Goal: Task Accomplishment & Management: Complete application form

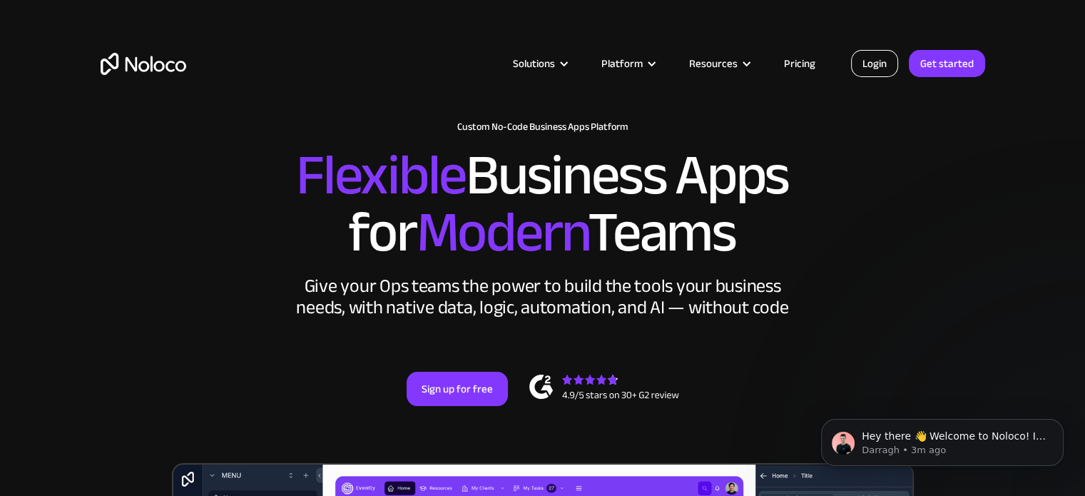
click at [882, 64] on link "Login" at bounding box center [874, 63] width 47 height 27
click at [928, 66] on link "Get started" at bounding box center [947, 63] width 76 height 27
click at [949, 51] on link "Get started" at bounding box center [947, 63] width 76 height 27
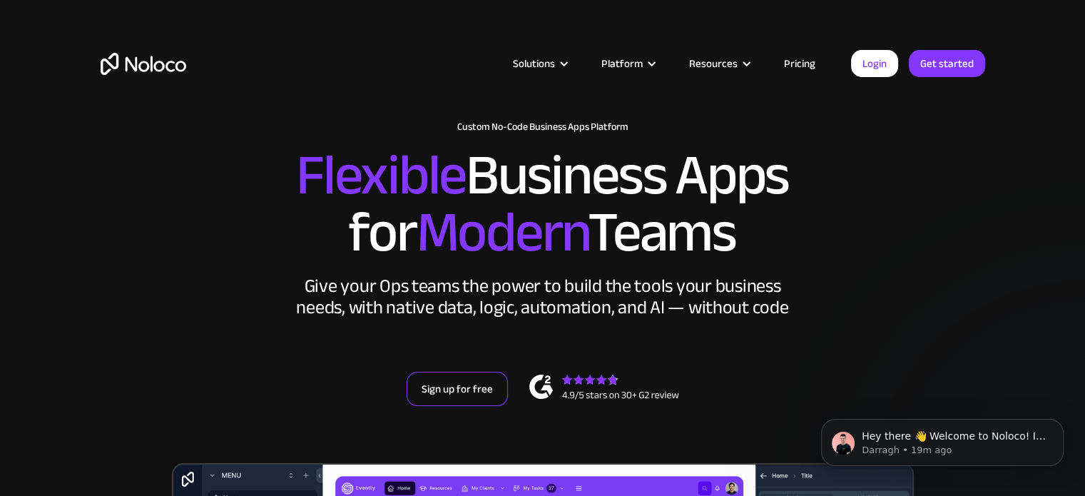
click at [474, 381] on link "Sign up for free" at bounding box center [457, 389] width 101 height 34
click at [444, 404] on link "Sign up for free" at bounding box center [457, 389] width 101 height 34
click at [294, 242] on h2 "Flexible Business Apps for Modern Teams" at bounding box center [543, 204] width 885 height 114
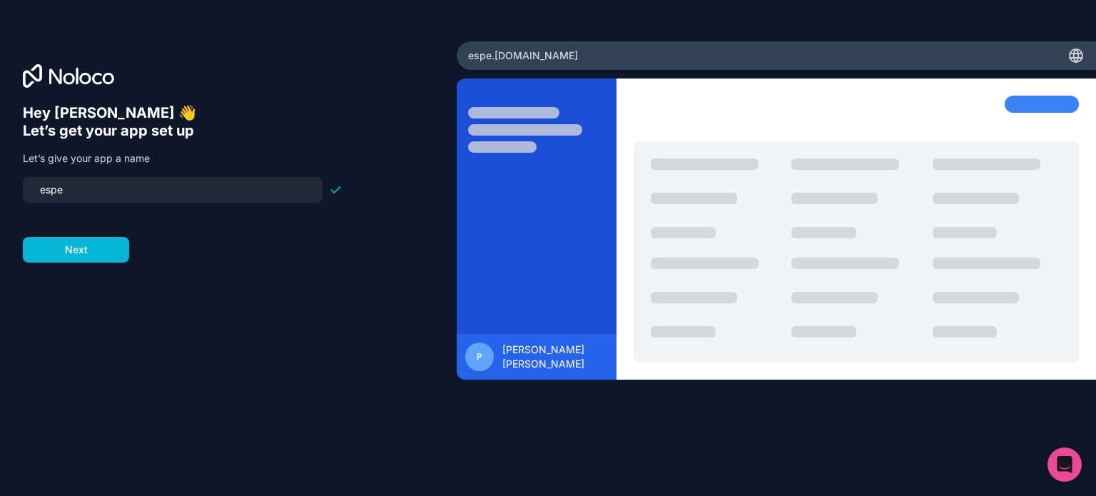
drag, startPoint x: 130, startPoint y: 186, endPoint x: 0, endPoint y: 173, distance: 130.5
click at [0, 173] on div "Hey P ESTACIO DROUET 👋 Let’s get your app set up Let’s give your app a name esp…" at bounding box center [228, 247] width 457 height 413
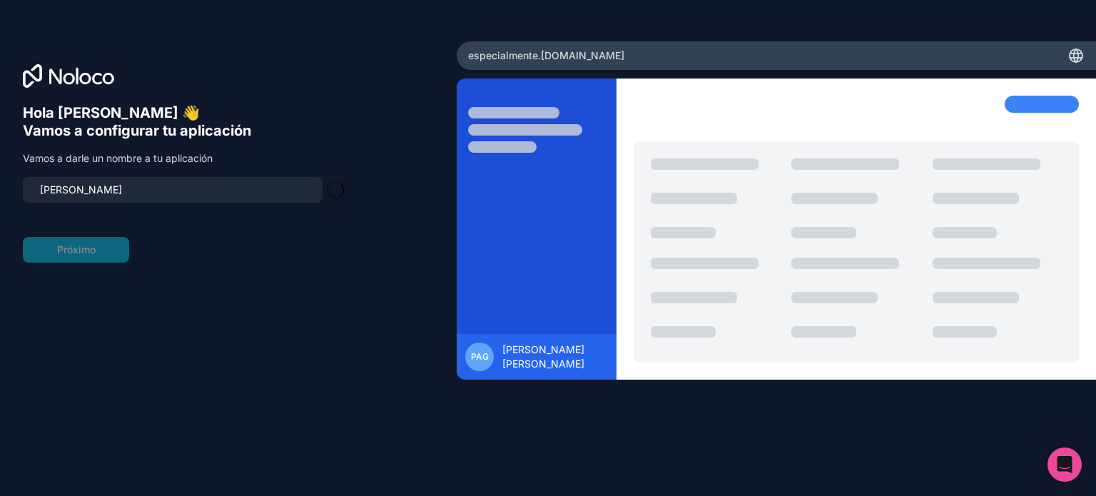
type input "vismark"
click at [328, 253] on form "vismark Próximo" at bounding box center [183, 220] width 320 height 86
click at [44, 256] on button "Próximo" at bounding box center [76, 250] width 106 height 26
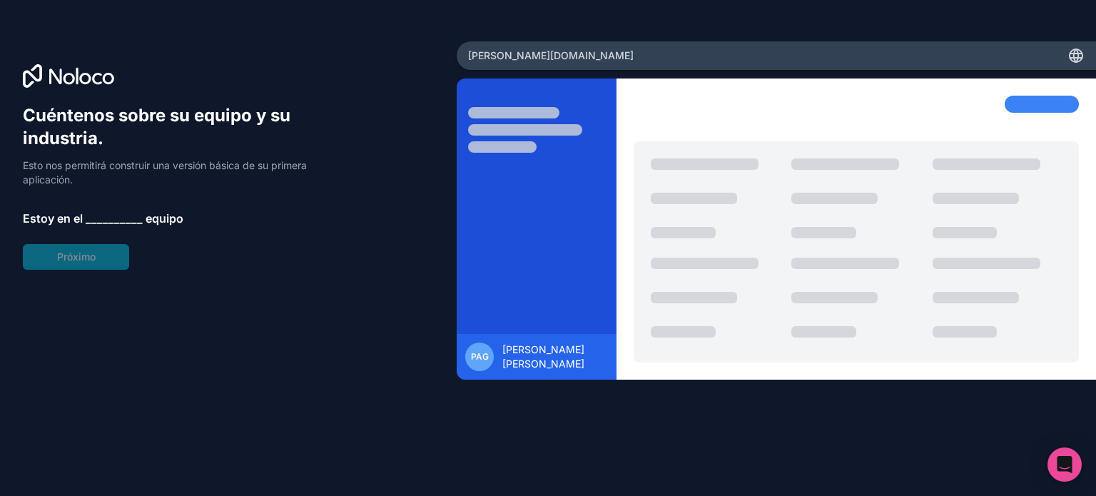
click at [113, 210] on span "__________" at bounding box center [114, 218] width 57 height 17
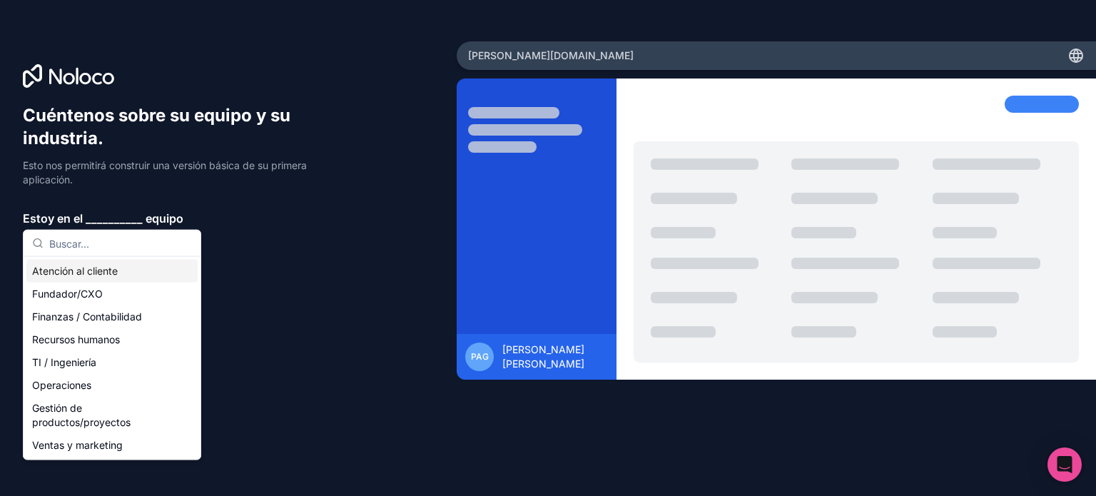
click at [116, 279] on div "Atención al cliente" at bounding box center [111, 271] width 171 height 23
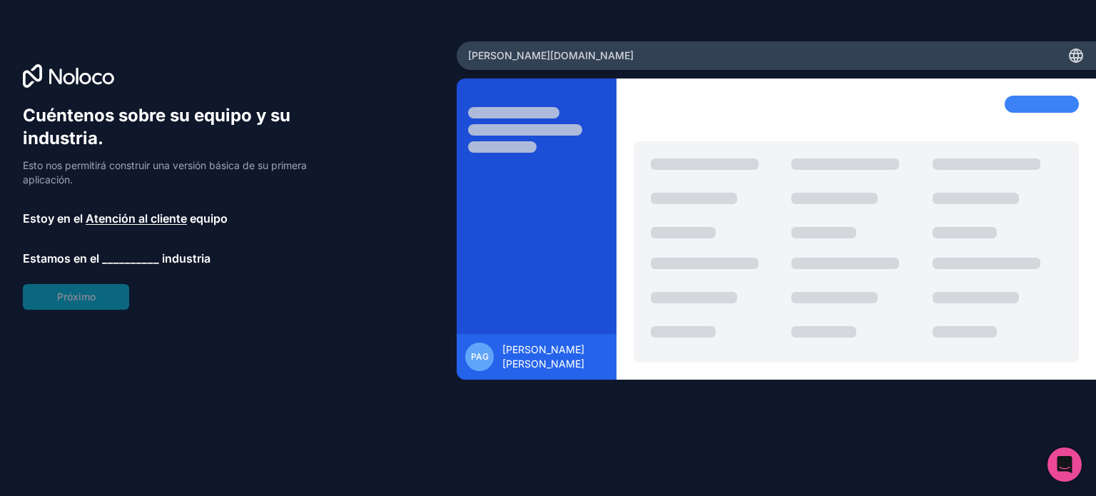
click at [127, 258] on font "__________" at bounding box center [130, 258] width 57 height 14
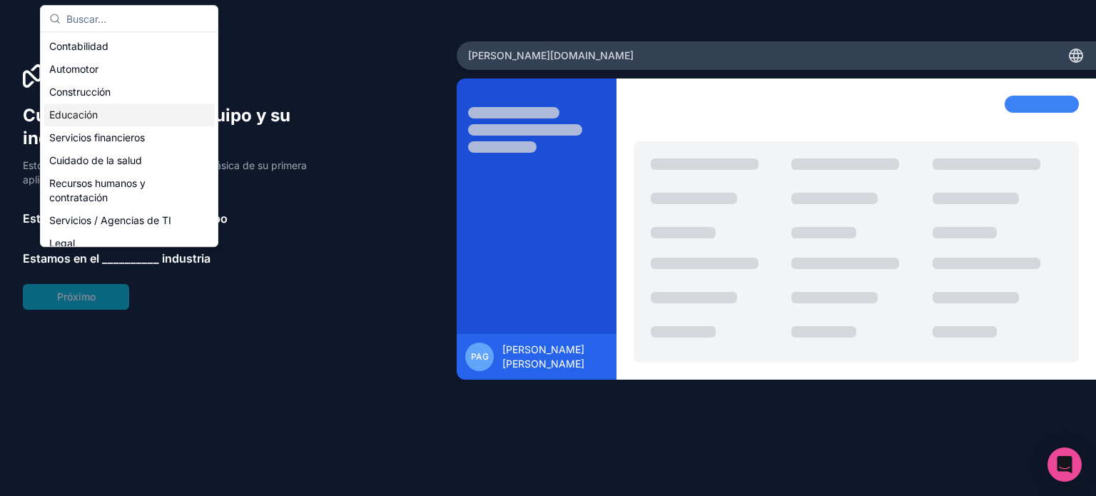
click at [85, 106] on div "Educación" at bounding box center [129, 114] width 171 height 23
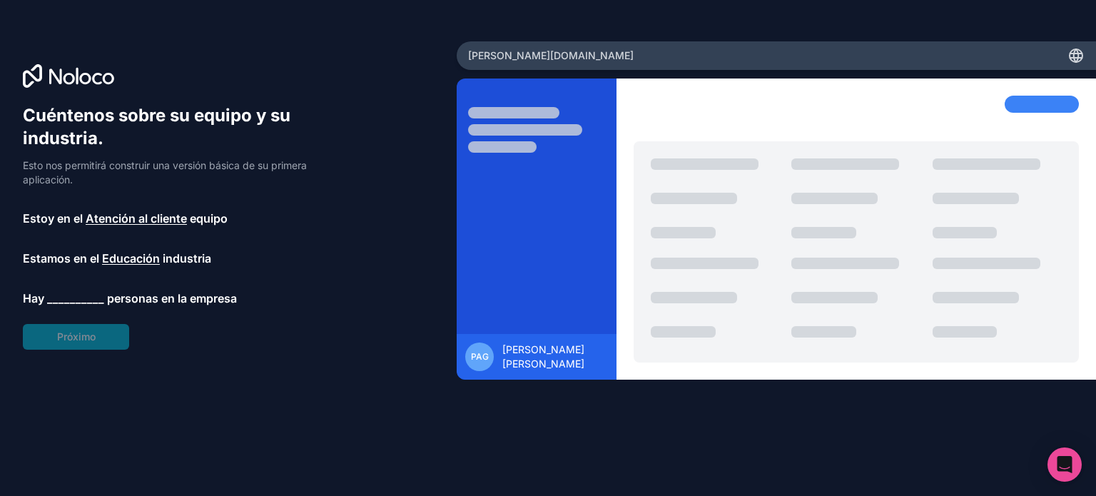
click at [123, 284] on div "Cuéntenos sobre su equipo y su industria. Esto nos permitirá construir una vers…" at bounding box center [183, 226] width 320 height 245
click at [88, 286] on div "Cuéntenos sobre su equipo y su industria. Esto nos permitirá construir una vers…" at bounding box center [183, 226] width 320 height 245
click at [73, 302] on font "__________" at bounding box center [75, 298] width 57 height 14
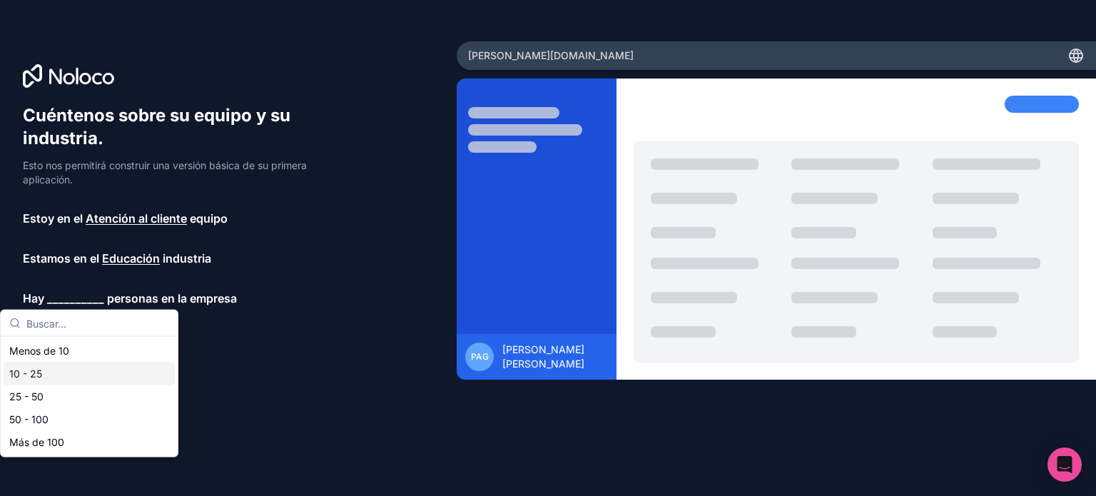
click at [14, 382] on div "10 - 25" at bounding box center [89, 373] width 171 height 23
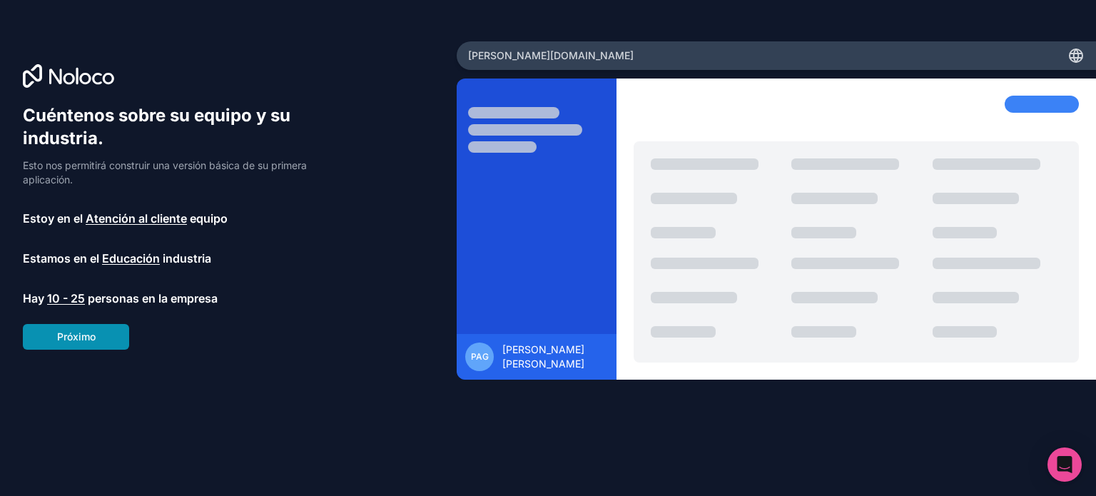
click at [97, 345] on button "Próximo" at bounding box center [76, 337] width 106 height 26
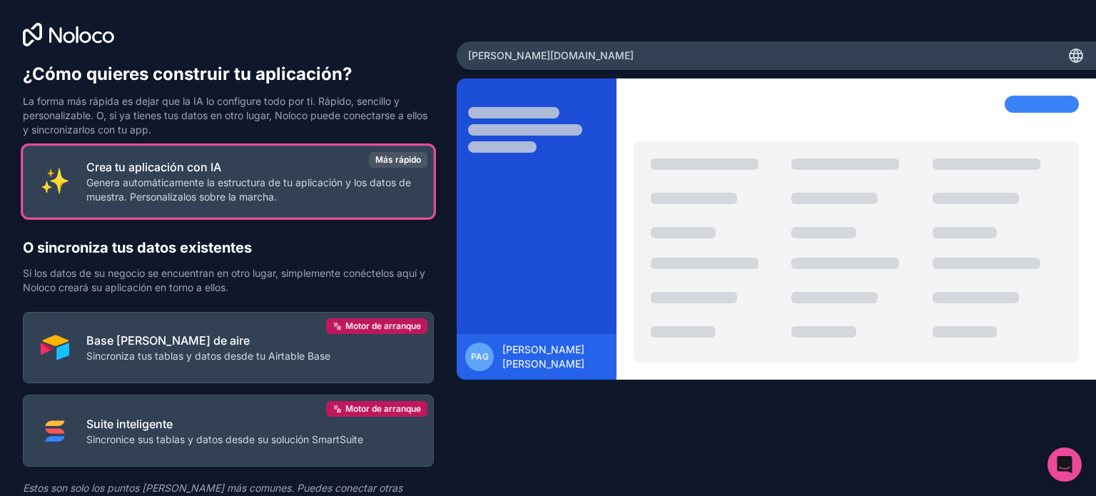
click at [271, 180] on font "Genera automáticamente la estructura de tu aplicación y los datos de muestra. P…" at bounding box center [248, 189] width 325 height 26
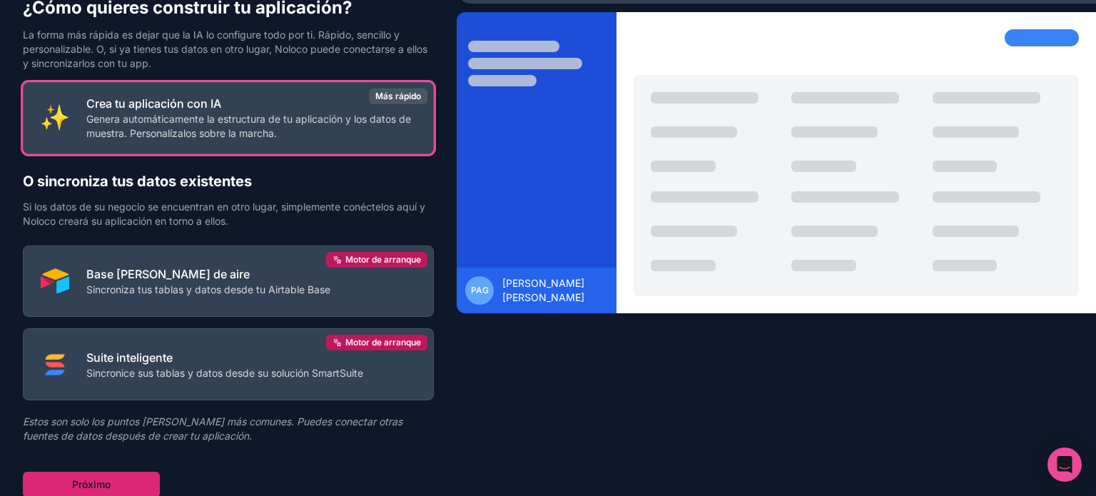
click at [96, 488] on font "Próximo" at bounding box center [91, 484] width 39 height 12
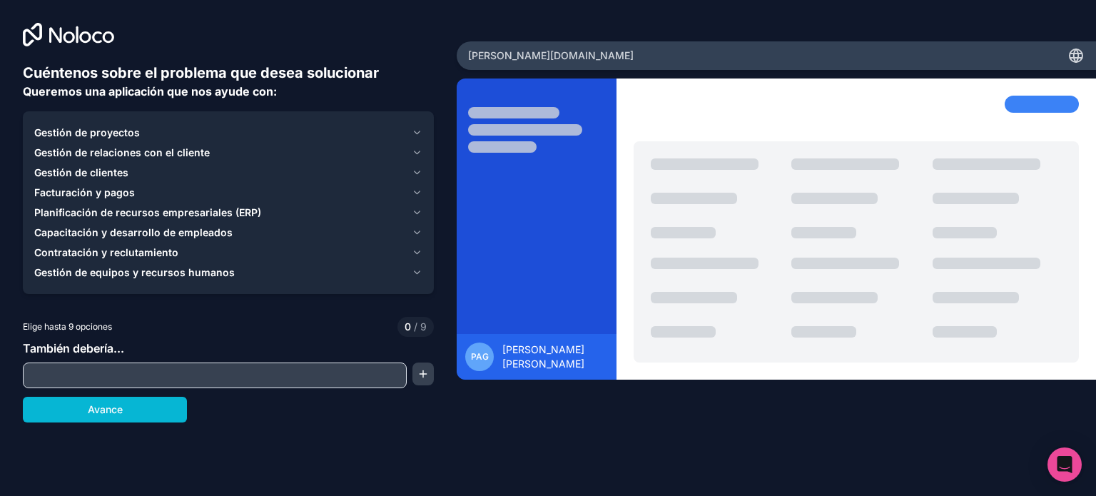
click at [111, 136] on font "Gestión de proyectos" at bounding box center [87, 132] width 106 height 12
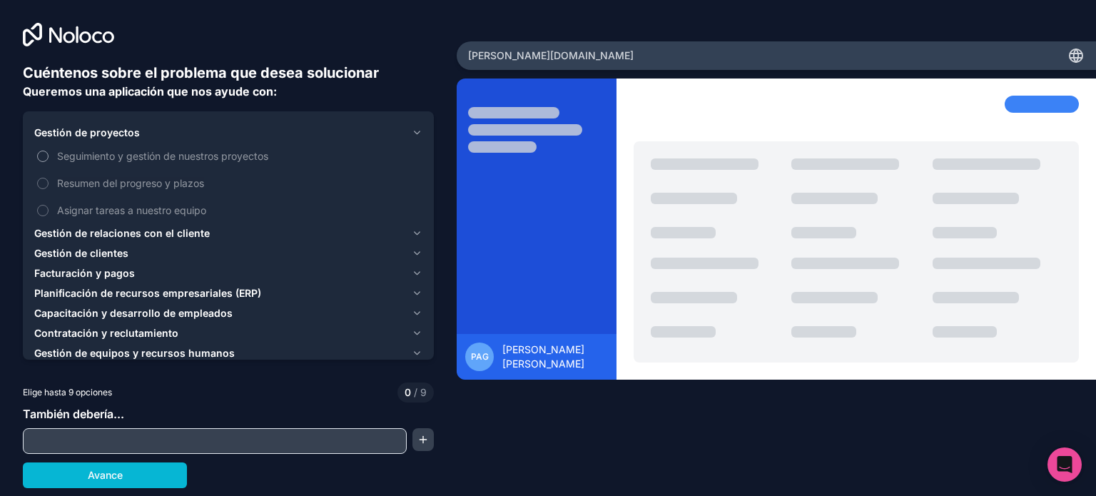
click at [40, 154] on button "Seguimiento y gestión de nuestros proyectos" at bounding box center [42, 156] width 11 height 11
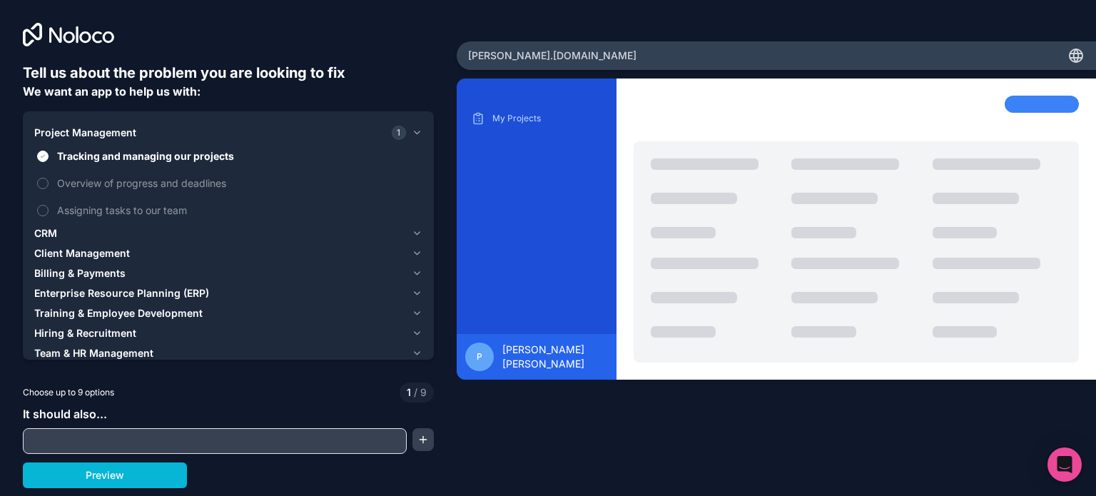
click at [45, 231] on span "CRM" at bounding box center [45, 233] width 23 height 14
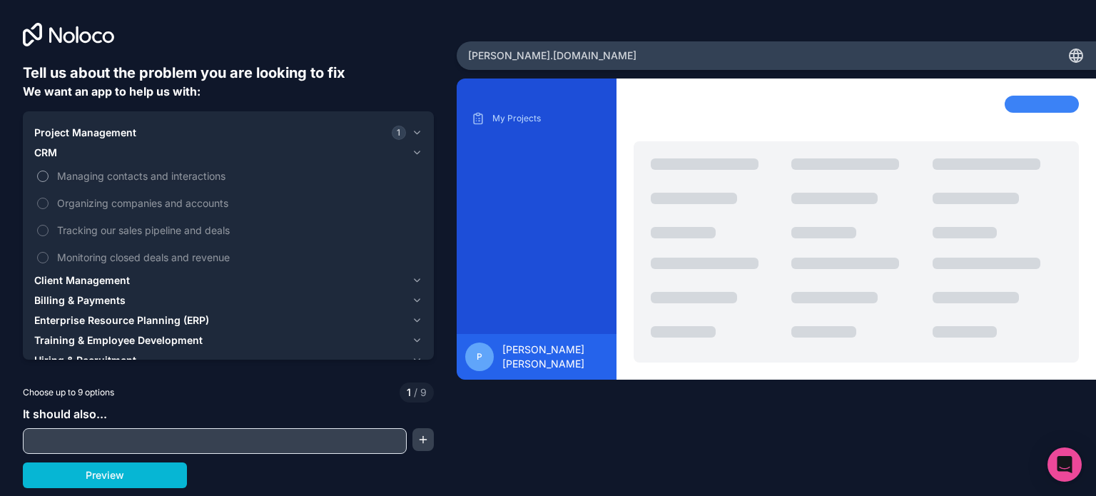
click at [39, 181] on label "Managing contacts and interactions" at bounding box center [228, 176] width 388 height 26
click at [39, 181] on button "Managing contacts and interactions" at bounding box center [42, 175] width 11 height 11
click at [55, 203] on label "Organizing companies and accounts" at bounding box center [228, 203] width 388 height 26
click at [49, 203] on button "Organizing companies and accounts" at bounding box center [42, 203] width 11 height 11
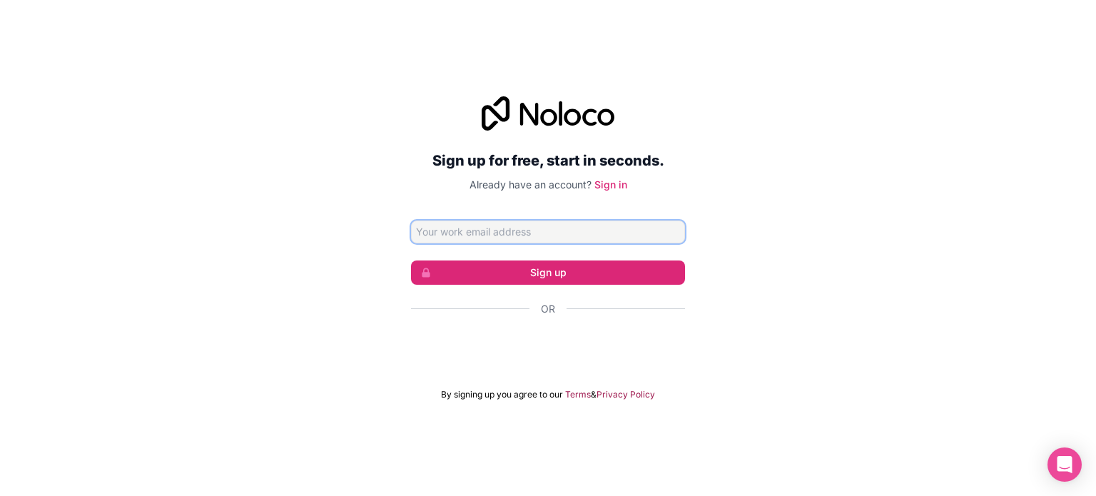
click at [538, 225] on input "Email address" at bounding box center [548, 231] width 274 height 23
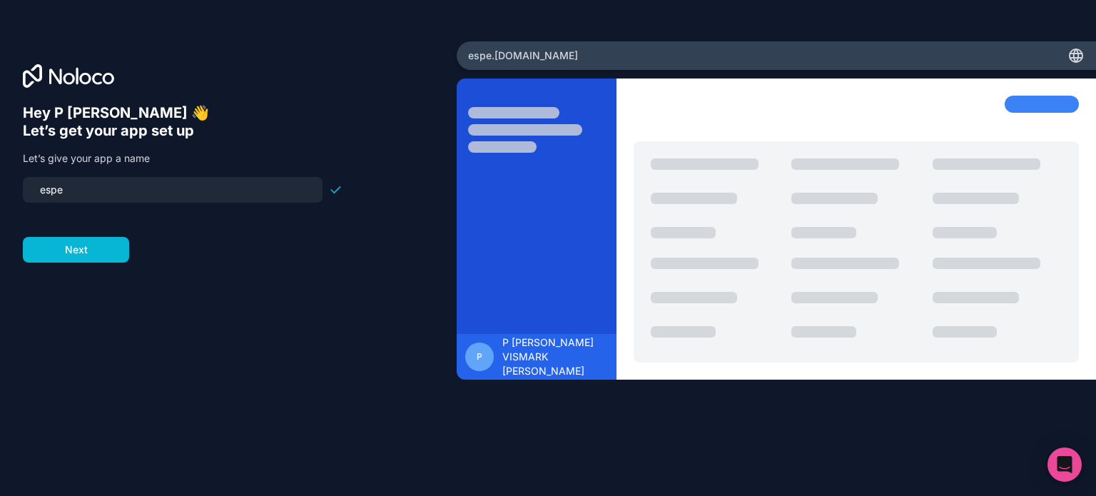
drag, startPoint x: 91, startPoint y: 191, endPoint x: 0, endPoint y: 192, distance: 91.3
click at [0, 192] on div "Hey P [PERSON_NAME] 👋 Let’s get your app set up Let’s give your app a name espe…" at bounding box center [228, 247] width 457 height 413
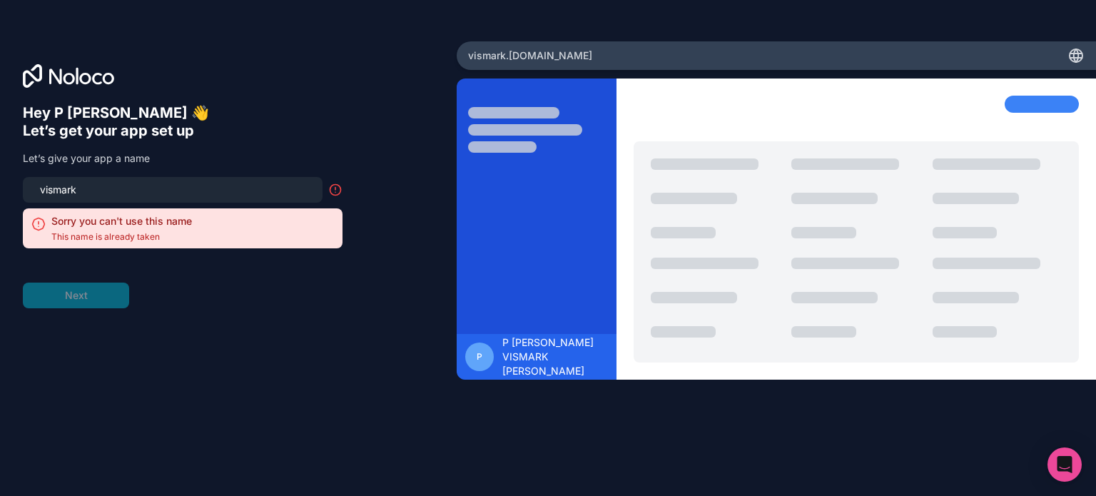
type input "vismark"
click at [133, 166] on div "Hey P [PERSON_NAME] 👋 Let’s get your app set up Let’s give your app a name vism…" at bounding box center [183, 206] width 320 height 204
click at [112, 189] on input "[PERSON_NAME]" at bounding box center [172, 190] width 282 height 20
drag, startPoint x: 109, startPoint y: 189, endPoint x: 0, endPoint y: 213, distance: 111.7
click at [0, 213] on div "Hey P ESTACIO DROUET 👋 Let’s get your app set up Let’s give your app a name vis…" at bounding box center [228, 247] width 457 height 413
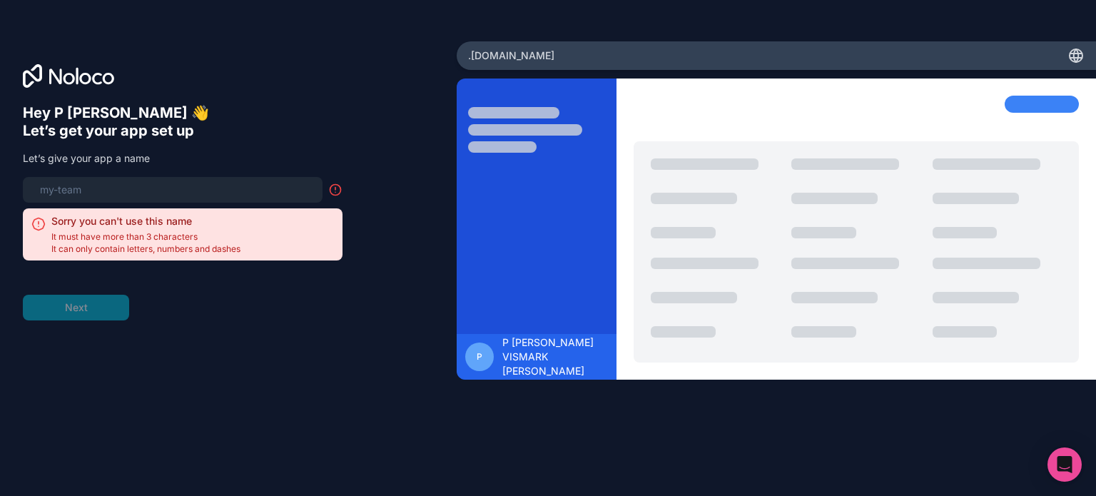
type input "}"
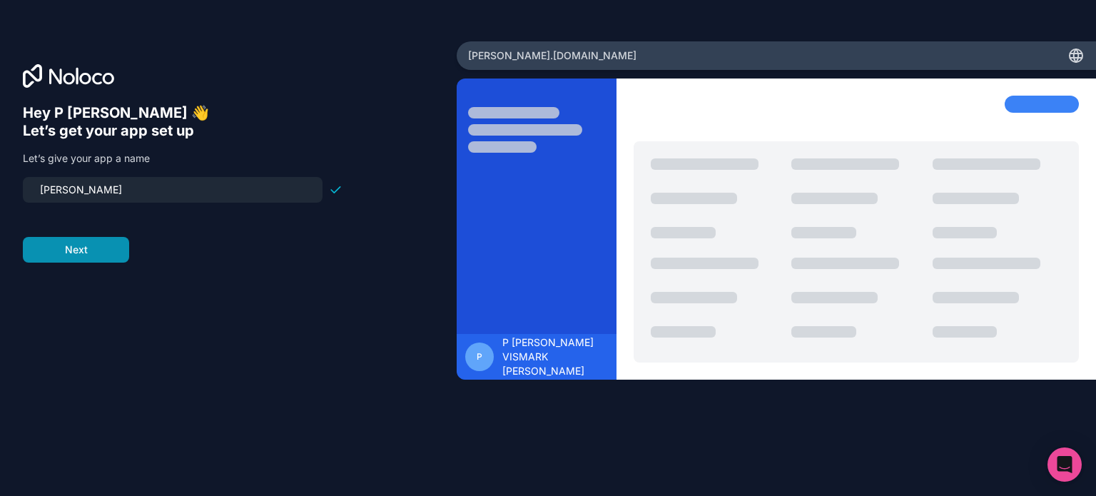
type input "joel"
click at [108, 243] on button "Next" at bounding box center [76, 250] width 106 height 26
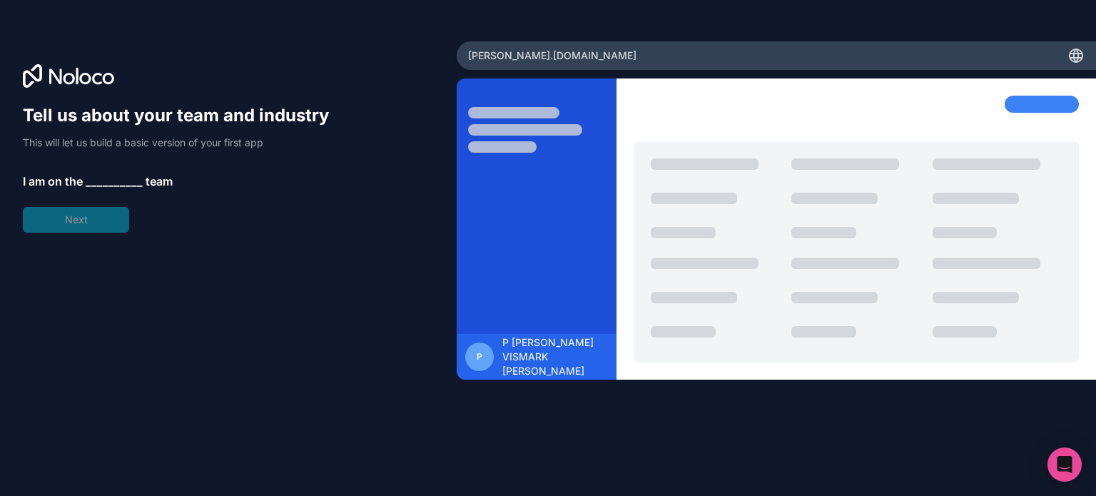
click at [113, 190] on div "Tell us about your team and industry This will let us build a basic version of …" at bounding box center [183, 168] width 320 height 128
click at [120, 178] on span "__________" at bounding box center [114, 181] width 57 height 17
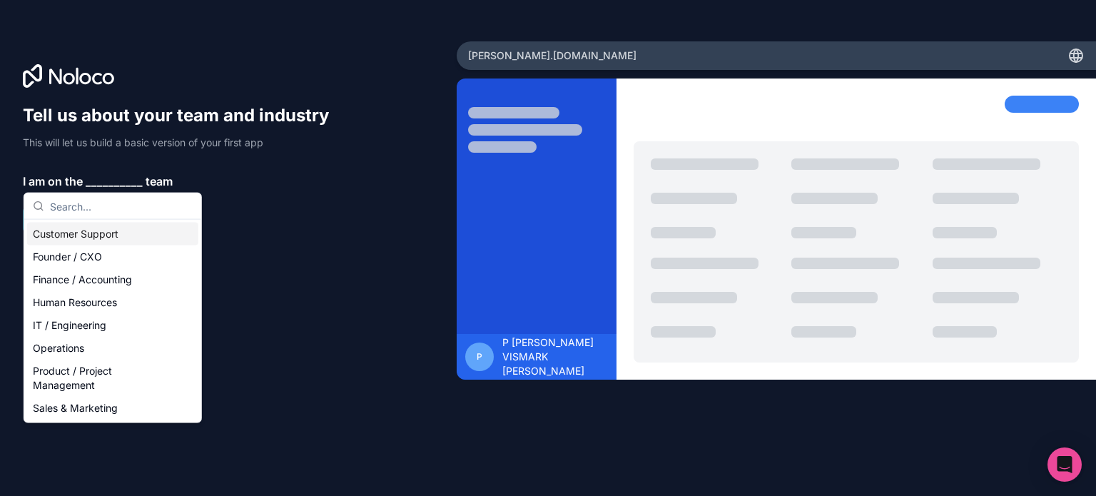
click at [91, 240] on div "Customer Support" at bounding box center [112, 234] width 171 height 23
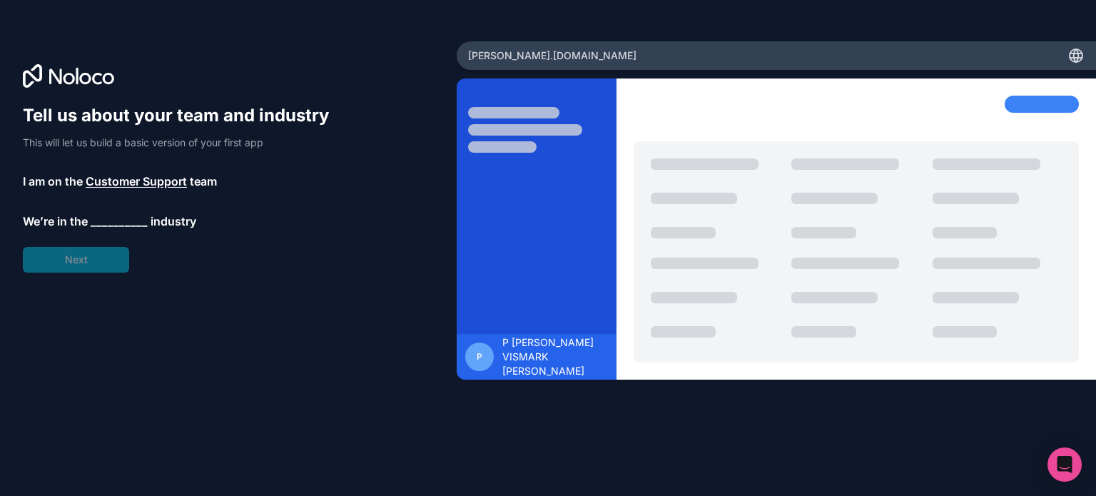
click at [131, 226] on span "__________" at bounding box center [119, 221] width 57 height 17
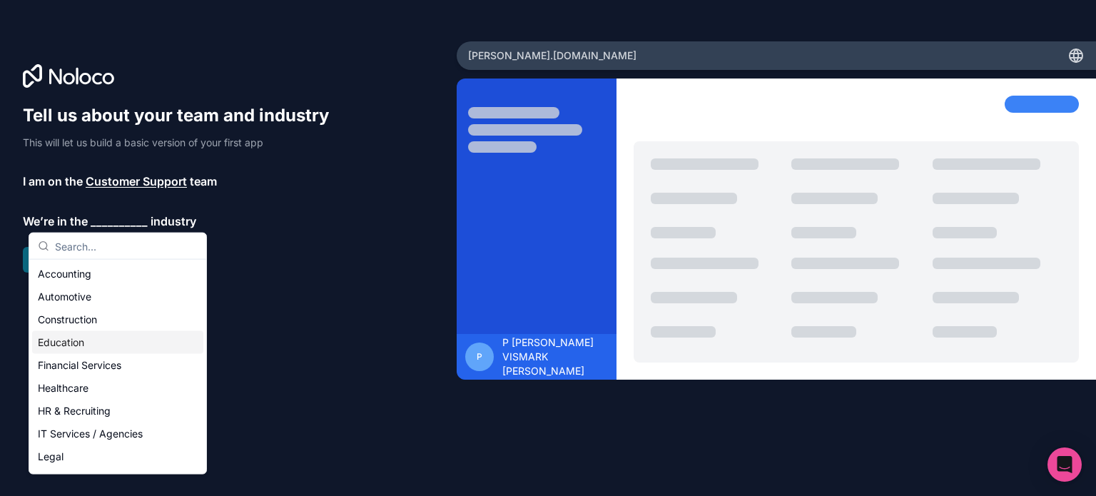
drag, startPoint x: 98, startPoint y: 333, endPoint x: 108, endPoint y: 320, distance: 15.8
click at [99, 333] on div "Education" at bounding box center [117, 342] width 171 height 23
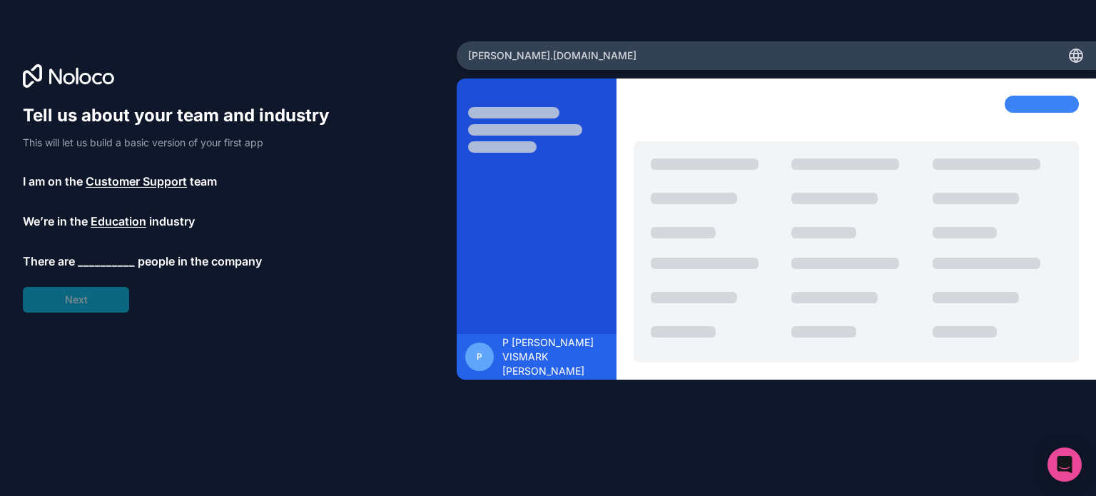
click at [121, 262] on span "__________" at bounding box center [106, 261] width 57 height 17
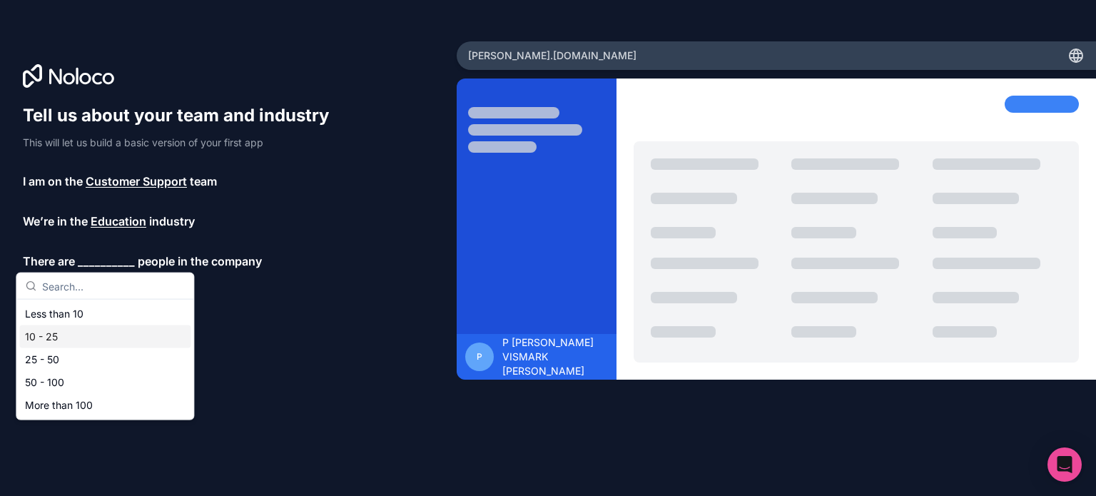
click at [98, 330] on div "10 - 25" at bounding box center [104, 336] width 171 height 23
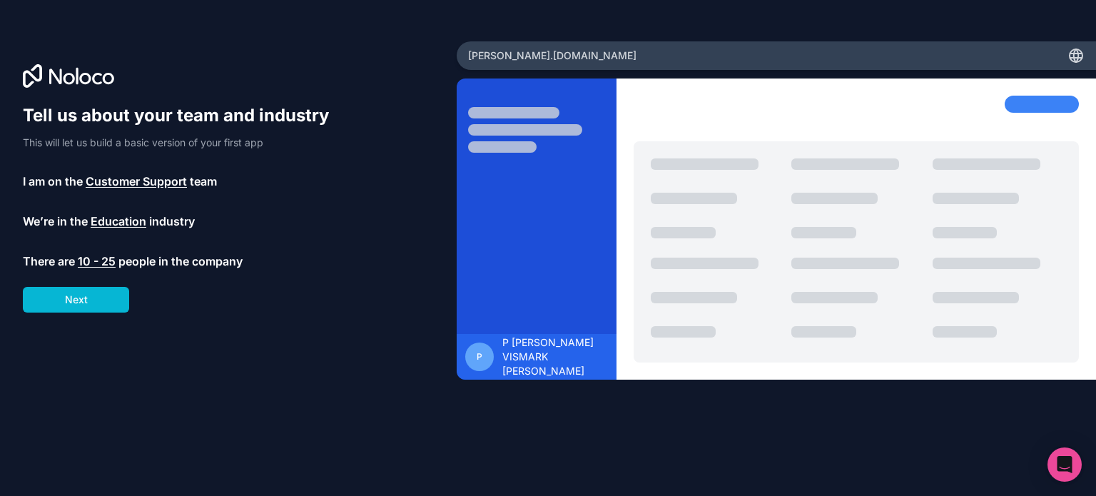
click at [103, 312] on div "Tell us about your team and industry This will let us build a basic version of …" at bounding box center [228, 267] width 411 height 327
click at [106, 300] on button "Next" at bounding box center [76, 300] width 106 height 26
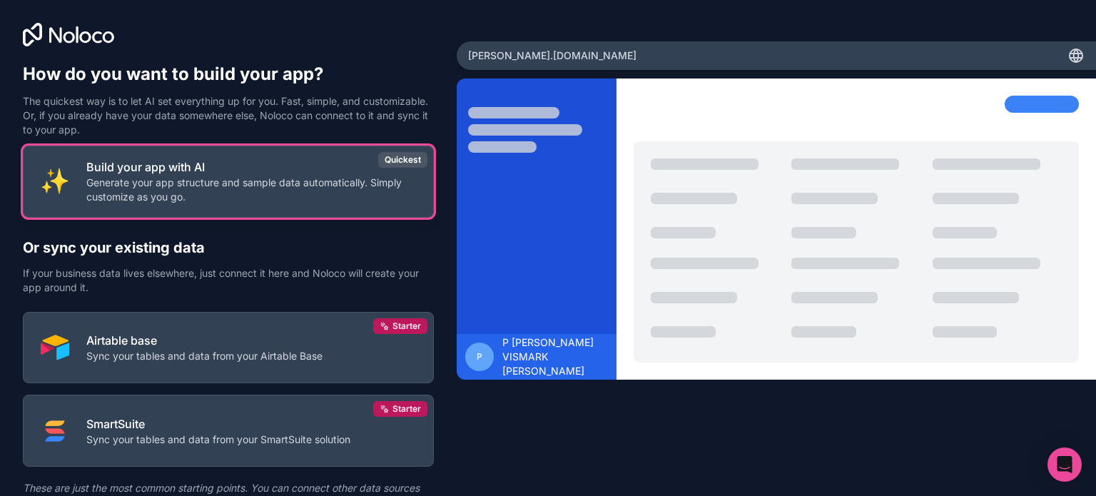
click at [153, 198] on p "Generate your app structure and sample data automatically. Simply customize as …" at bounding box center [251, 189] width 330 height 29
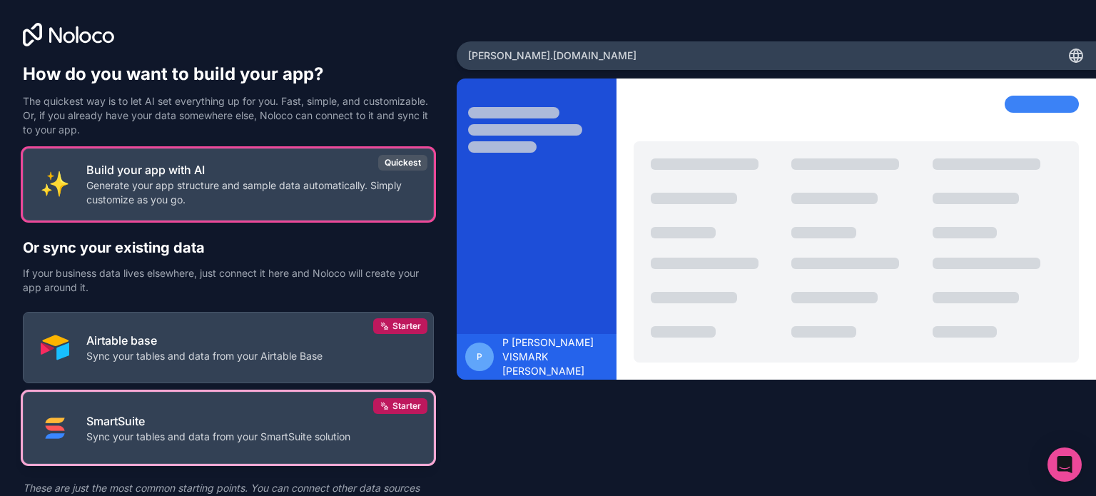
scroll to position [66, 0]
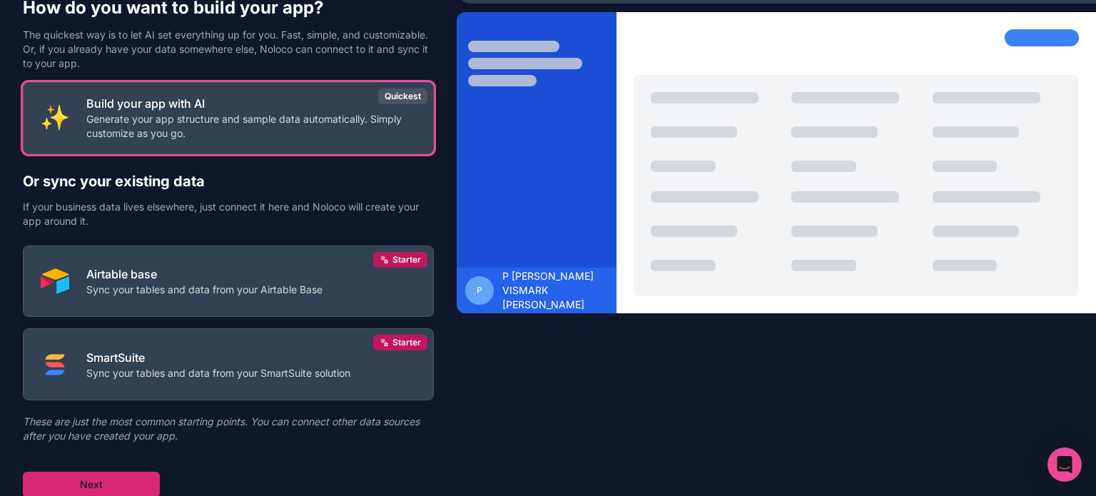
click at [120, 492] on button "Next" at bounding box center [91, 485] width 137 height 26
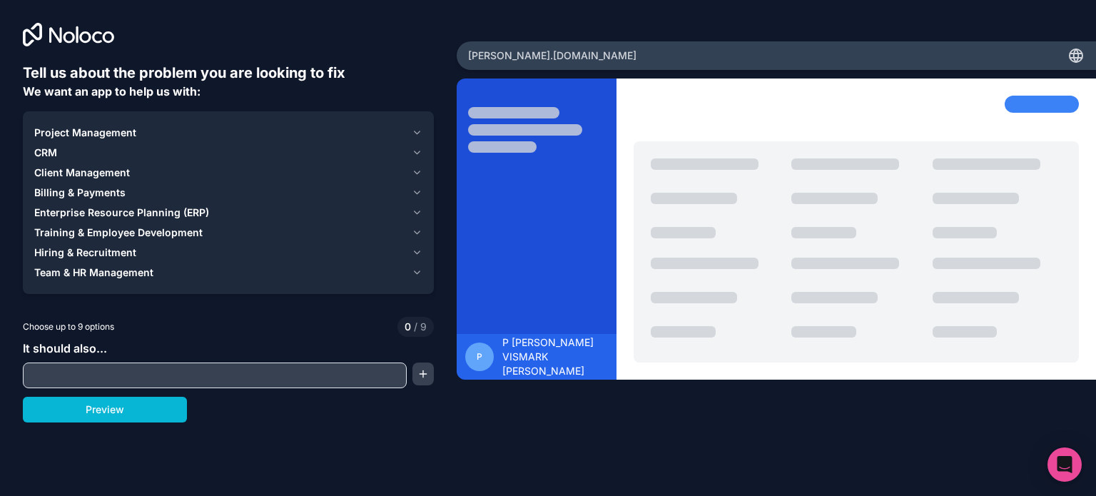
click at [115, 374] on input "text" at bounding box center [214, 375] width 377 height 20
click at [114, 410] on button "Preview" at bounding box center [105, 410] width 164 height 26
click at [143, 377] on input "text" at bounding box center [214, 375] width 377 height 20
click at [77, 127] on span "Project Management" at bounding box center [85, 133] width 102 height 14
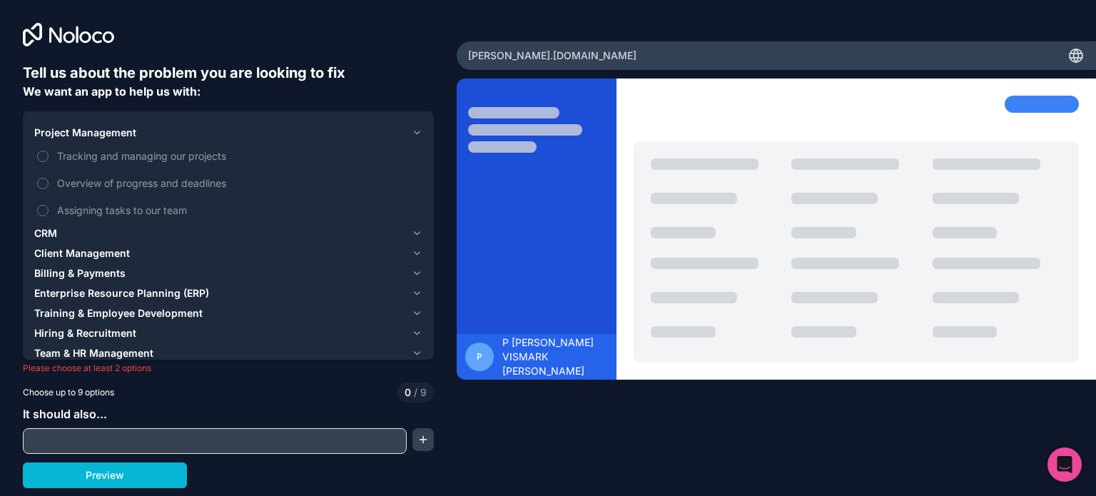
click at [58, 169] on div "Tracking and managing our projects Overview of progress and deadlines Assigning…" at bounding box center [228, 183] width 388 height 81
click at [58, 155] on span "Tracking and managing our projects" at bounding box center [238, 155] width 362 height 15
click at [49, 155] on button "Tracking and managing our projects" at bounding box center [42, 156] width 11 height 11
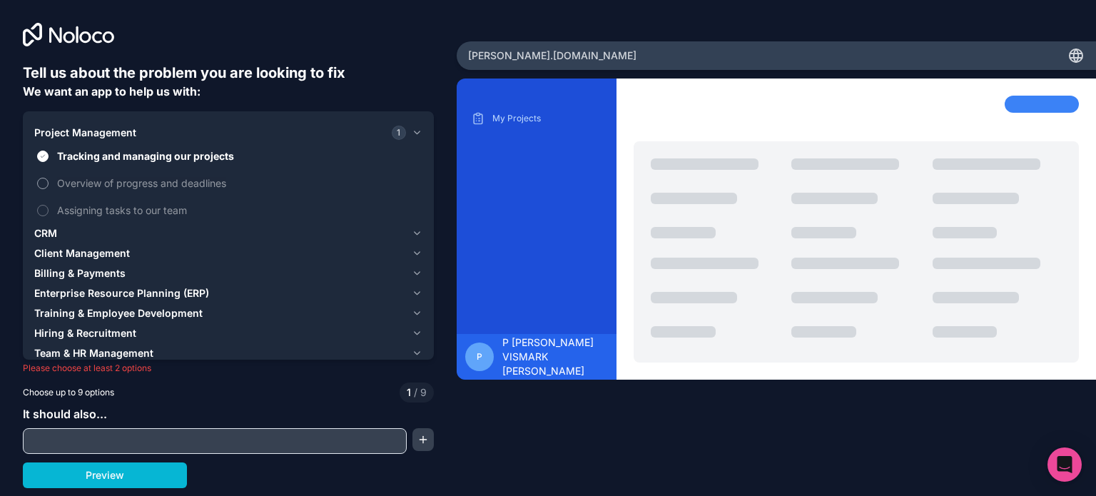
drag, startPoint x: 62, startPoint y: 176, endPoint x: 68, endPoint y: 180, distance: 7.7
click at [63, 176] on span "Overview of progress and deadlines" at bounding box center [238, 182] width 362 height 15
click at [49, 178] on button "Overview of progress and deadlines" at bounding box center [42, 183] width 11 height 11
click at [77, 208] on span "Assigning tasks to our team" at bounding box center [238, 210] width 362 height 15
click at [49, 208] on button "Assigning tasks to our team" at bounding box center [42, 210] width 11 height 11
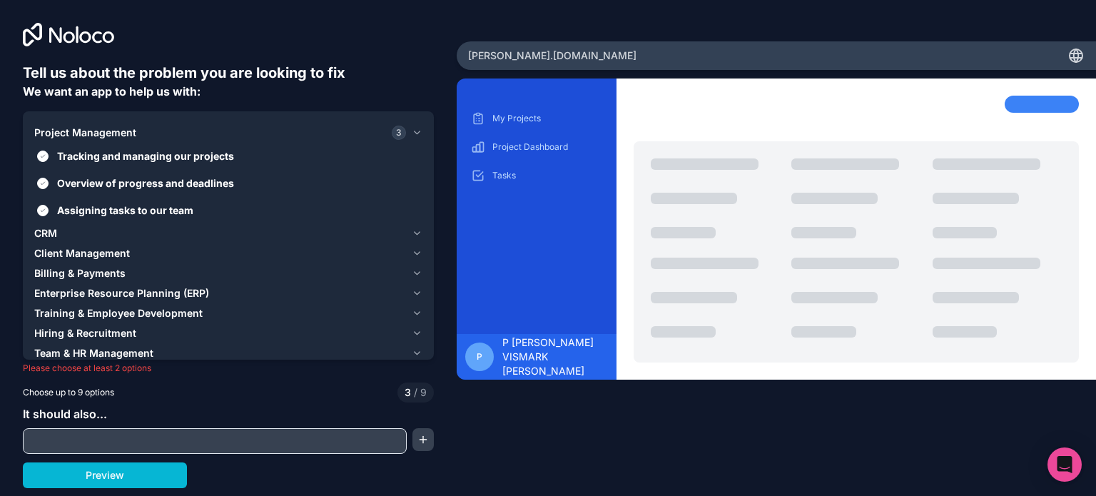
click at [71, 223] on button "CRM" at bounding box center [228, 233] width 388 height 20
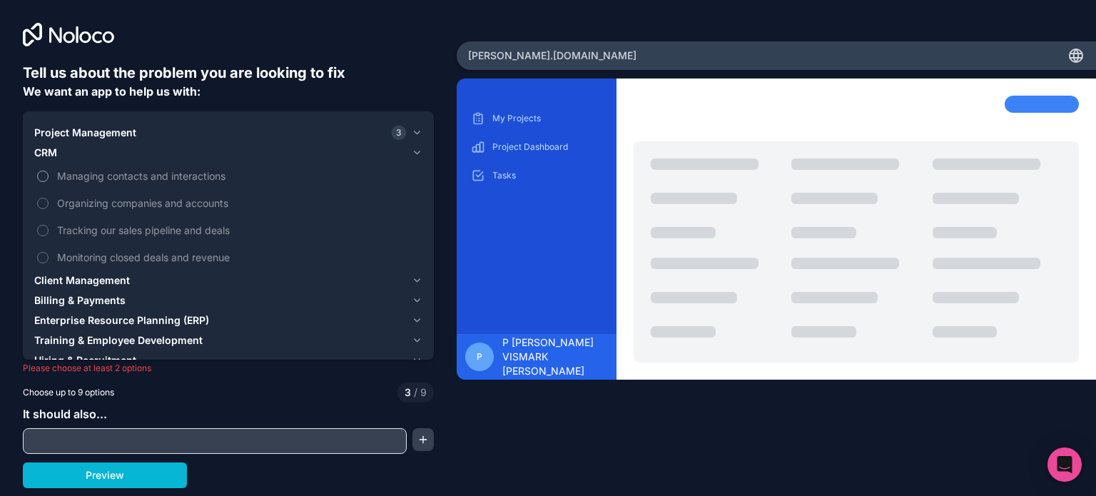
click at [78, 182] on span "Managing contacts and interactions" at bounding box center [238, 175] width 362 height 15
click at [49, 182] on button "Managing contacts and interactions" at bounding box center [42, 175] width 11 height 11
click at [78, 195] on span "Organizing companies and accounts" at bounding box center [238, 202] width 362 height 15
click at [49, 198] on button "Organizing companies and accounts" at bounding box center [42, 203] width 11 height 11
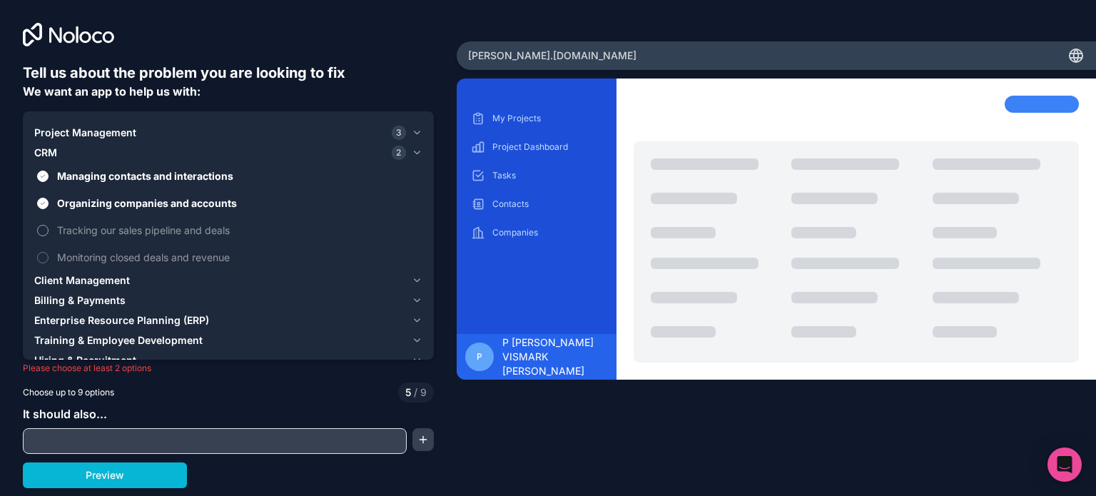
click at [80, 224] on span "Tracking our sales pipeline and deals" at bounding box center [238, 230] width 362 height 15
click at [49, 225] on button "Tracking our sales pipeline and deals" at bounding box center [42, 230] width 11 height 11
click at [86, 255] on span "Monitoring closed deals and revenue" at bounding box center [238, 257] width 362 height 15
click at [49, 255] on button "Monitoring closed deals and revenue" at bounding box center [42, 257] width 11 height 11
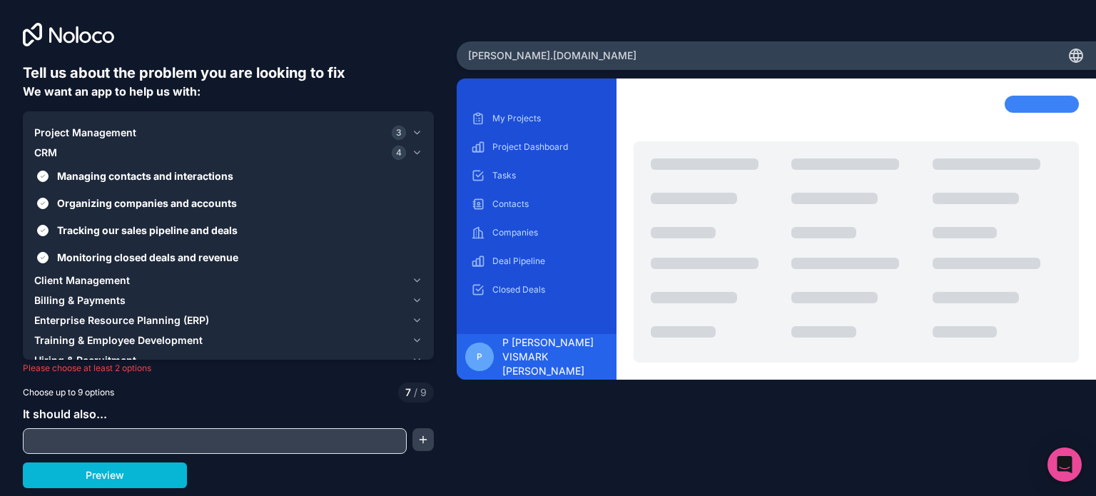
click at [93, 278] on span "Client Management" at bounding box center [82, 280] width 96 height 14
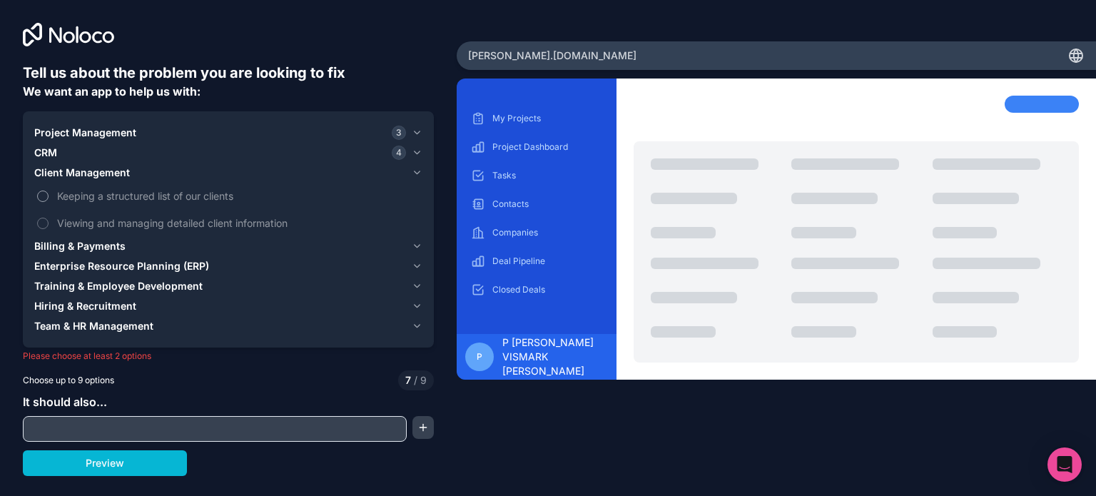
click at [88, 190] on span "Keeping a structured list of our clients" at bounding box center [238, 195] width 362 height 15
click at [49, 190] on button "Keeping a structured list of our clients" at bounding box center [42, 195] width 11 height 11
click at [97, 223] on span "Viewing and managing detailed client information" at bounding box center [238, 222] width 362 height 15
click at [49, 223] on button "Viewing and managing detailed client information" at bounding box center [42, 223] width 11 height 11
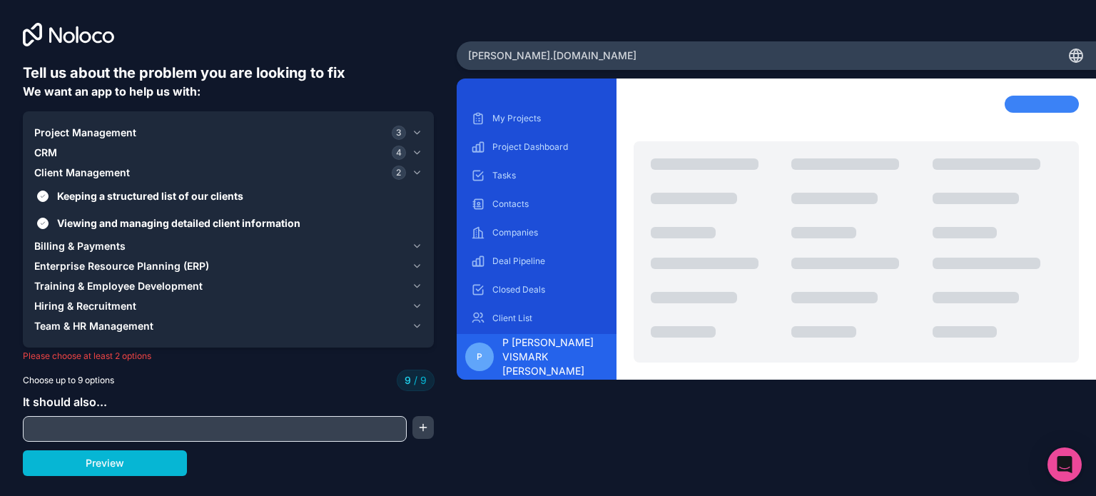
click at [243, 342] on div "Project Management 3 CRM 4 Client Management 2 Keeping a structured list of our…" at bounding box center [228, 229] width 411 height 236
click at [149, 482] on div "Tell us about the problem you are looking to fix We want an app to help us with…" at bounding box center [548, 248] width 1096 height 496
click at [148, 467] on button "Preview" at bounding box center [105, 463] width 164 height 26
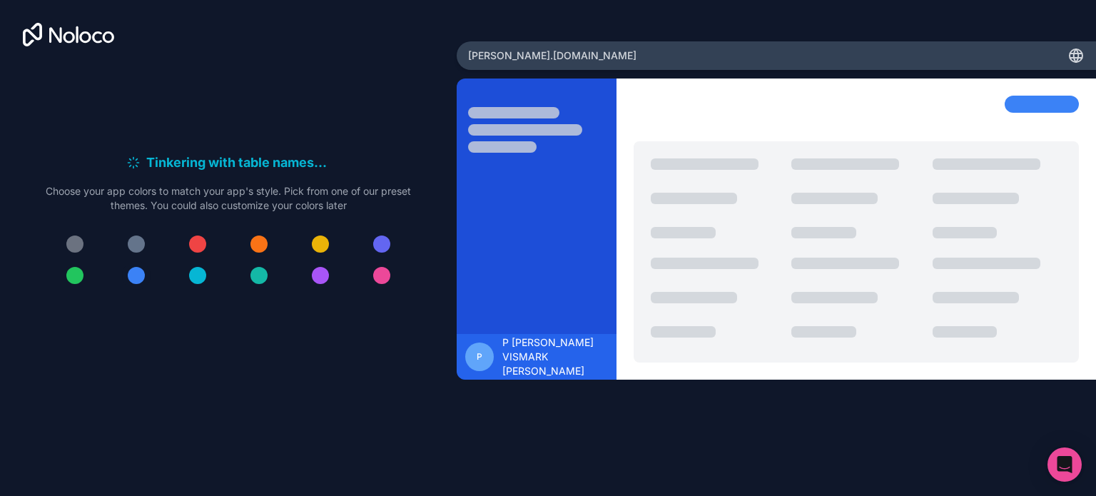
click at [136, 272] on div at bounding box center [136, 275] width 17 height 17
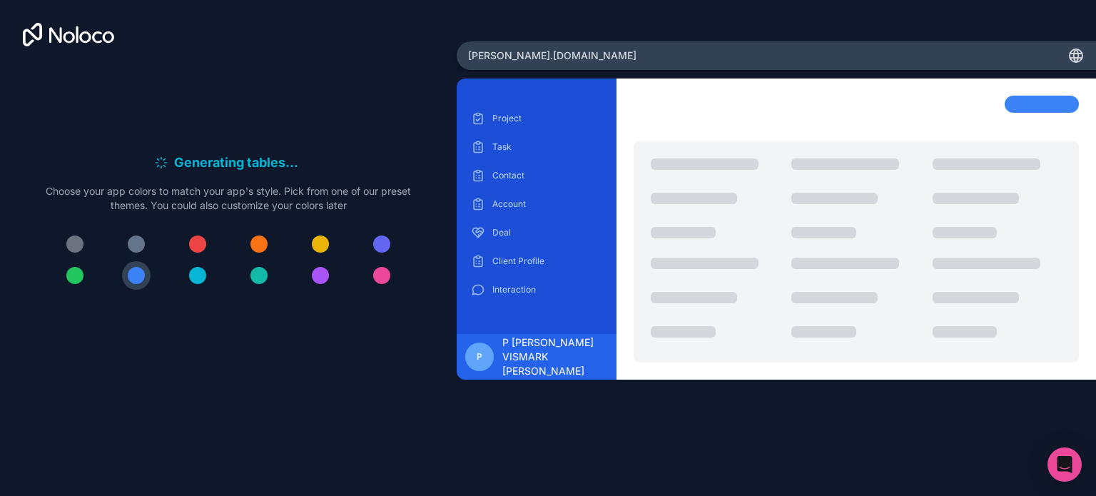
click at [138, 243] on div at bounding box center [136, 243] width 17 height 17
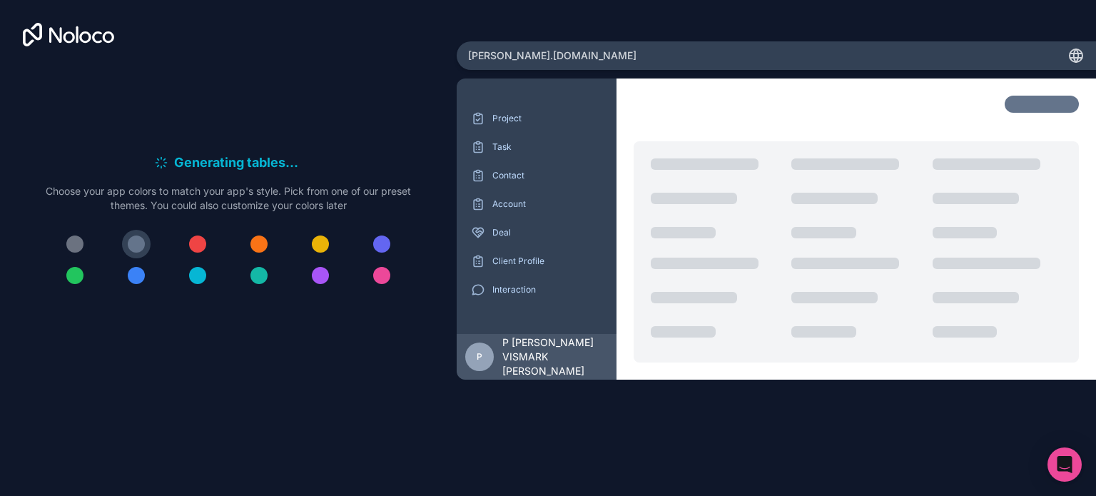
click at [80, 235] on button at bounding box center [75, 244] width 29 height 29
click at [135, 238] on div at bounding box center [136, 243] width 17 height 17
click at [484, 51] on span "joel .noloco.co" at bounding box center [552, 56] width 168 height 14
drag, startPoint x: 485, startPoint y: 56, endPoint x: 469, endPoint y: 58, distance: 15.8
click at [469, 58] on span "joel .noloco.co" at bounding box center [552, 56] width 168 height 14
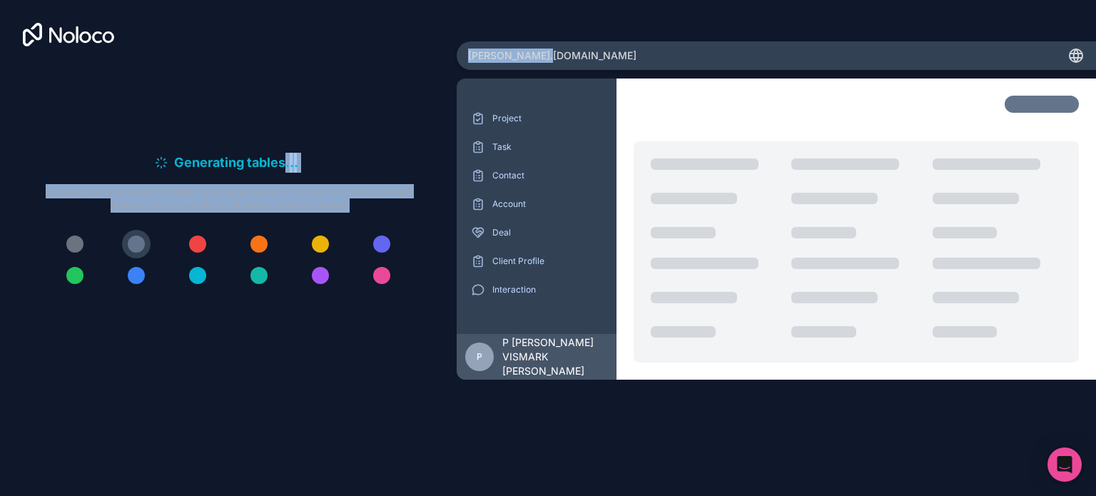
drag, startPoint x: 489, startPoint y: 56, endPoint x: 452, endPoint y: 62, distance: 37.6
click at [452, 62] on div "Generating tables . . . Meanwhile, let's personalize it! Choose your app colors…" at bounding box center [548, 248] width 1096 height 496
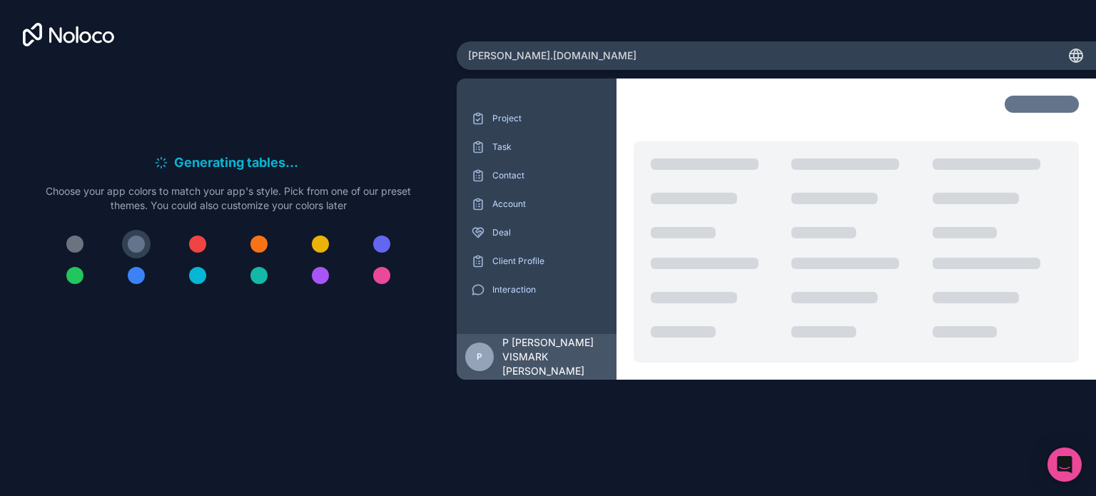
drag, startPoint x: 211, startPoint y: 122, endPoint x: 442, endPoint y: 69, distance: 236.4
click at [234, 118] on div "Generating tables . . . Meanwhile, let's personalize it! Choose your app colors…" at bounding box center [228, 226] width 411 height 327
click at [487, 48] on div "joel .noloco.co" at bounding box center [776, 55] width 639 height 29
click at [485, 51] on span "joel .noloco.co" at bounding box center [552, 56] width 168 height 14
click at [123, 153] on div "Generating tables . . ." at bounding box center [228, 163] width 365 height 20
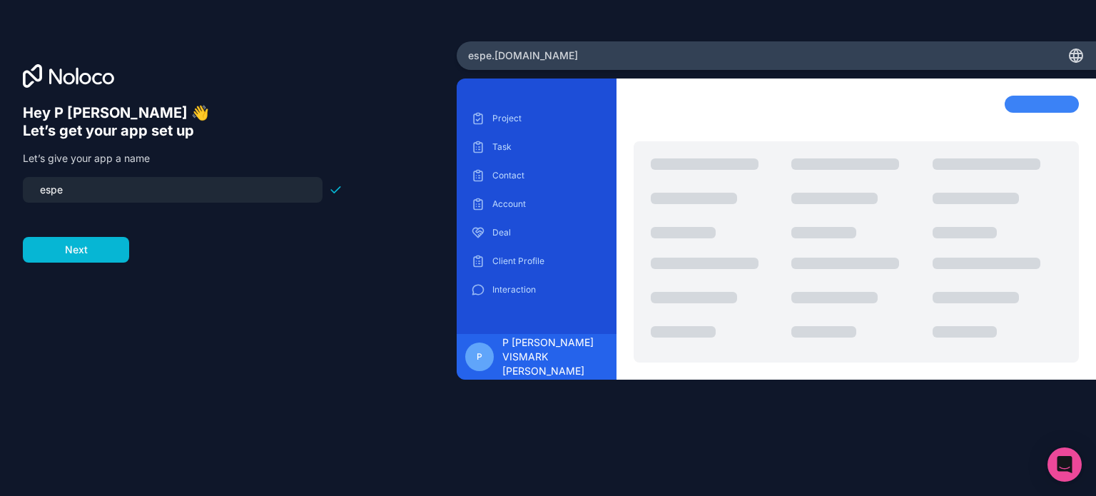
drag, startPoint x: 74, startPoint y: 188, endPoint x: 0, endPoint y: 210, distance: 77.4
click at [0, 210] on div "Hey P ESTACIO DROUET 👋 Let’s get your app set up Let’s give your app a name esp…" at bounding box center [228, 247] width 457 height 413
type input "conductas"
click at [96, 260] on button "Next" at bounding box center [76, 250] width 106 height 26
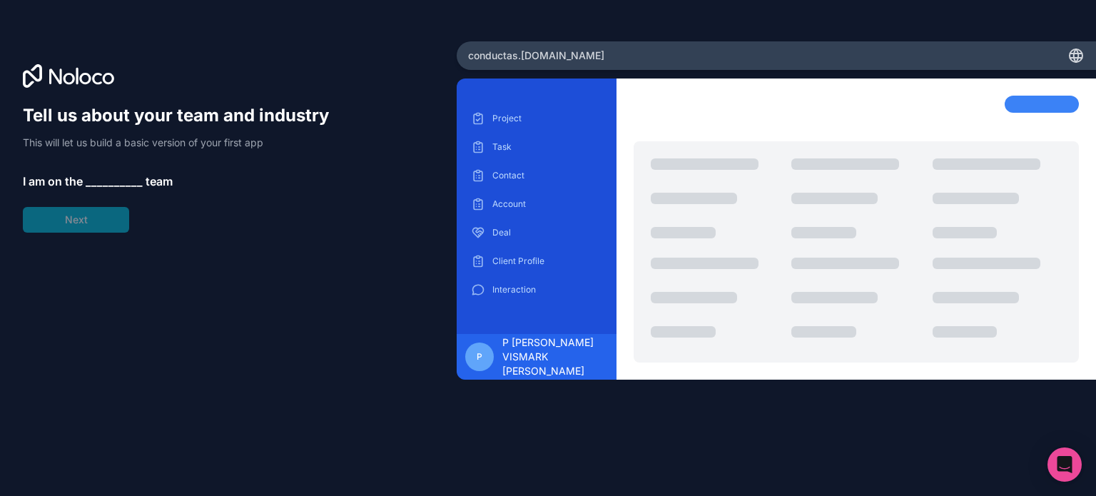
click at [127, 159] on div "Tell us about your team and industry This will let us build a basic version of …" at bounding box center [183, 168] width 320 height 128
click at [108, 188] on span "__________" at bounding box center [114, 181] width 57 height 17
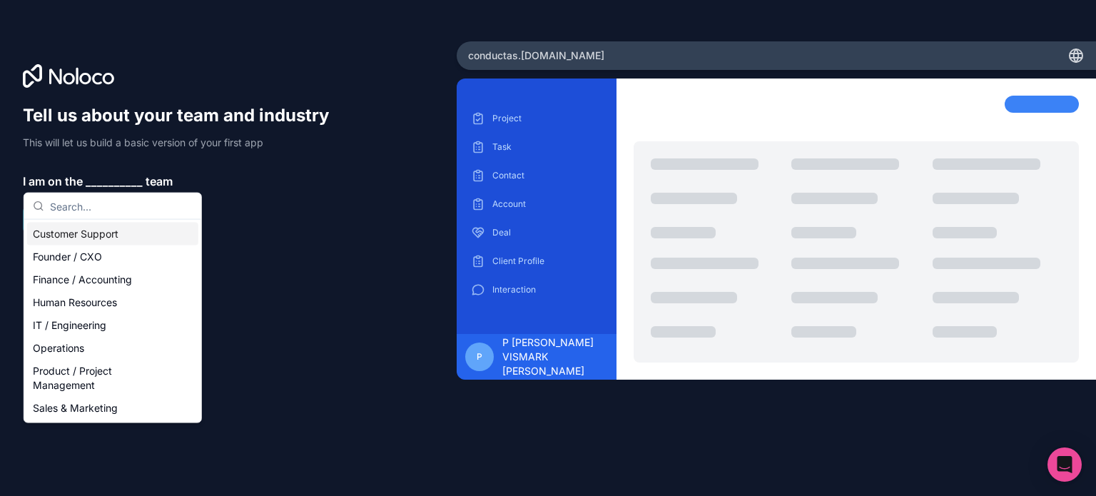
click at [78, 233] on div "Customer Support" at bounding box center [112, 234] width 171 height 23
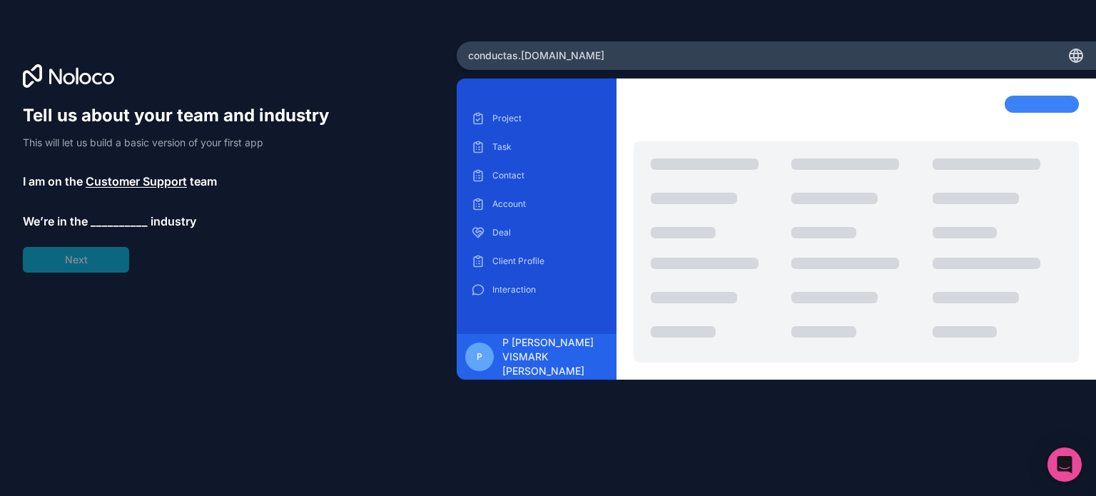
click at [102, 214] on span "__________" at bounding box center [119, 221] width 57 height 17
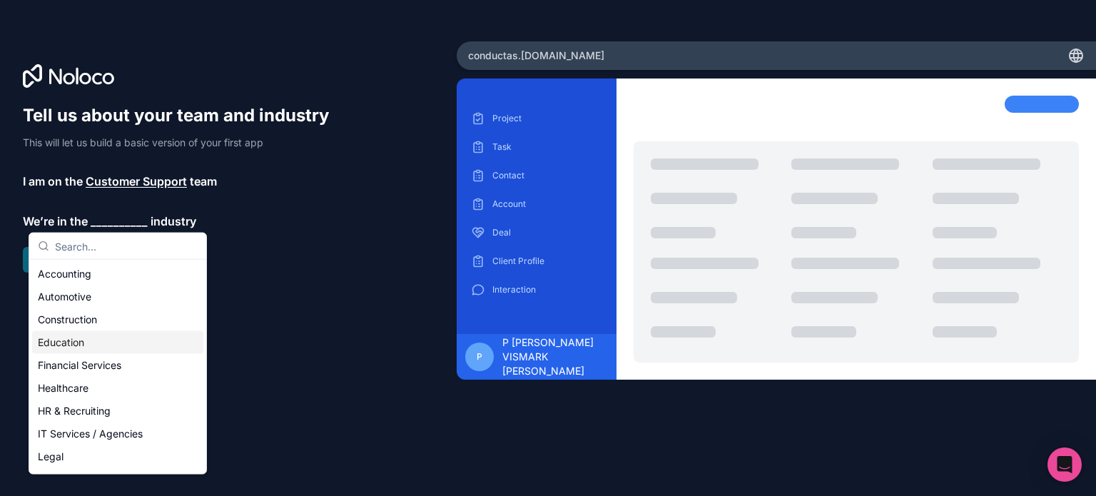
click at [74, 347] on div "Education" at bounding box center [117, 342] width 171 height 23
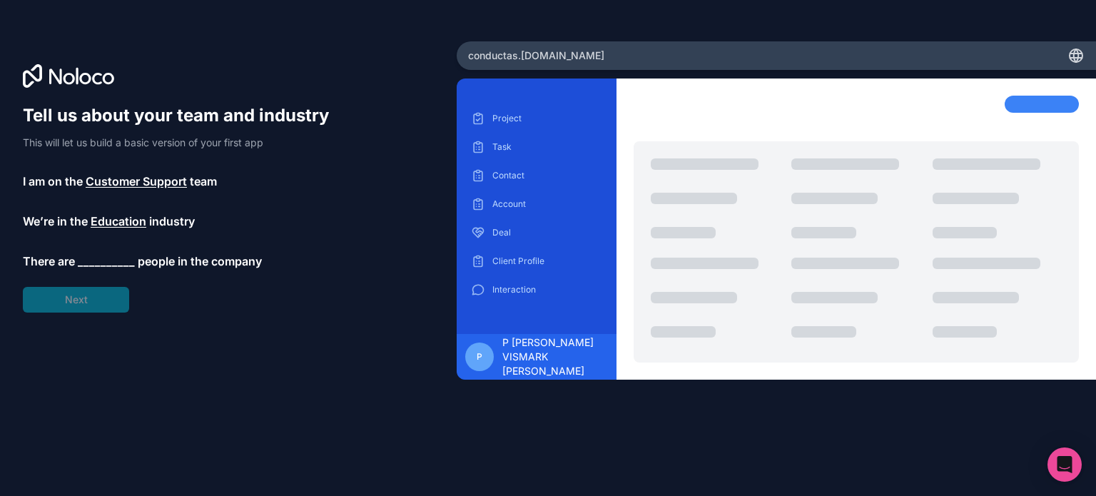
click at [101, 260] on span "__________" at bounding box center [106, 261] width 57 height 17
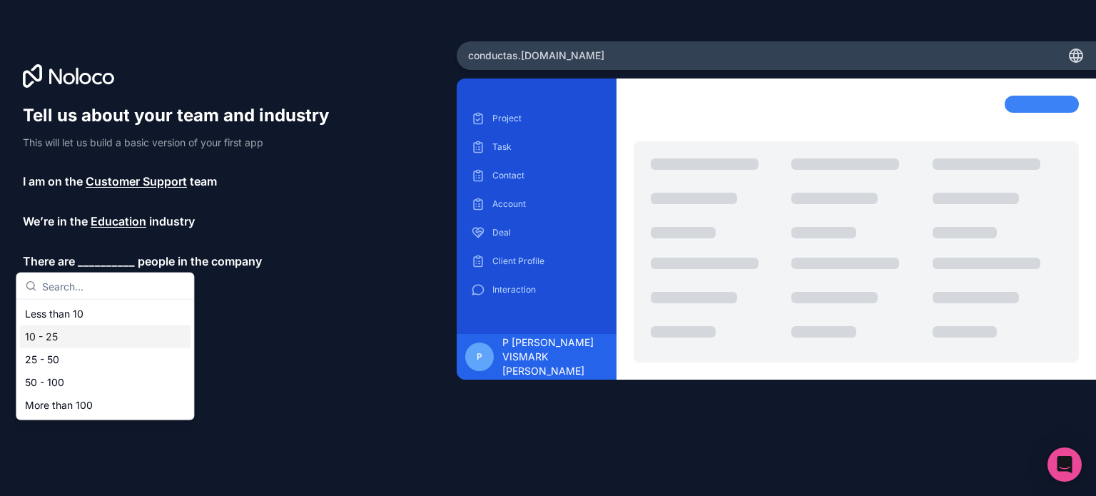
click at [66, 339] on div "10 - 25" at bounding box center [104, 336] width 171 height 23
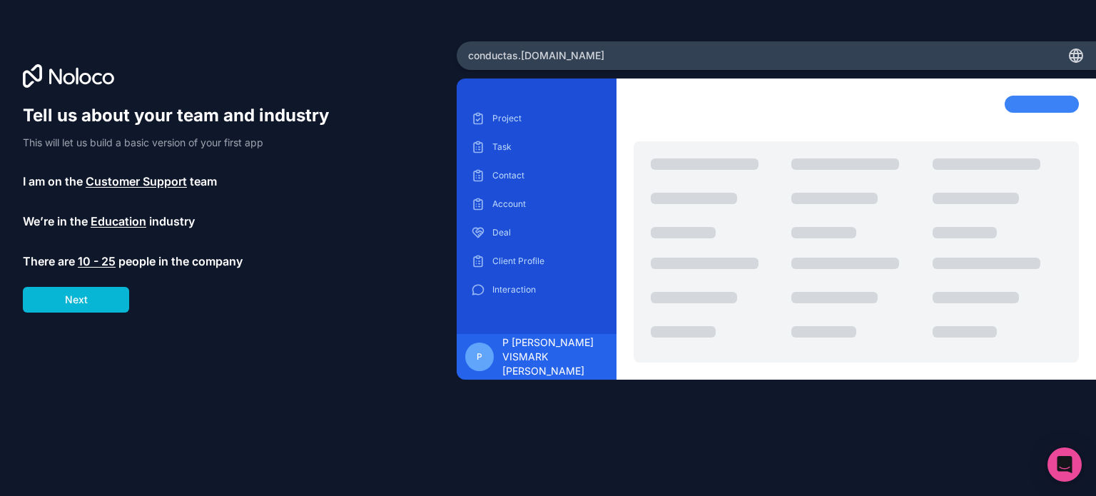
click at [91, 315] on div "Tell us about your team and industry This will let us build a basic version of …" at bounding box center [228, 267] width 411 height 327
click at [91, 302] on button "Next" at bounding box center [76, 300] width 106 height 26
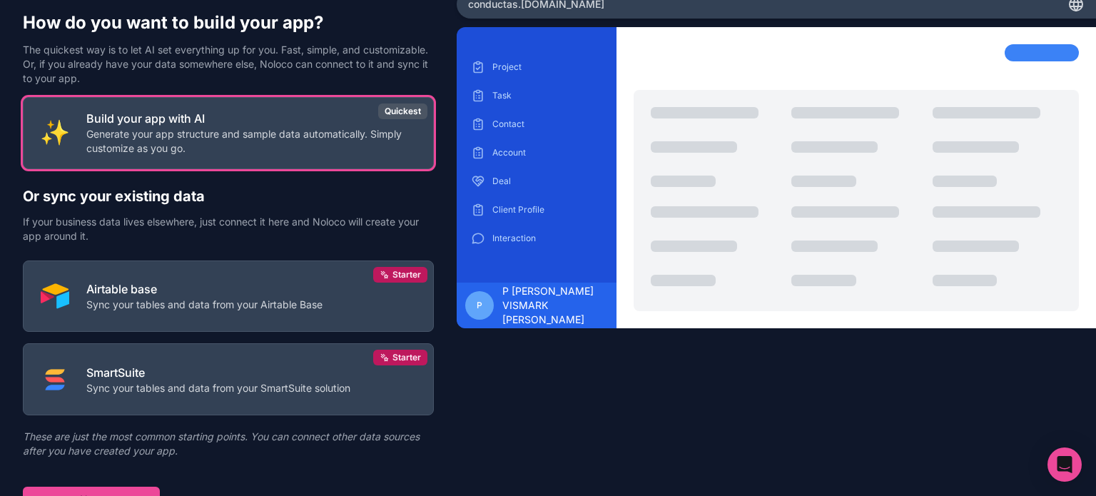
scroll to position [66, 0]
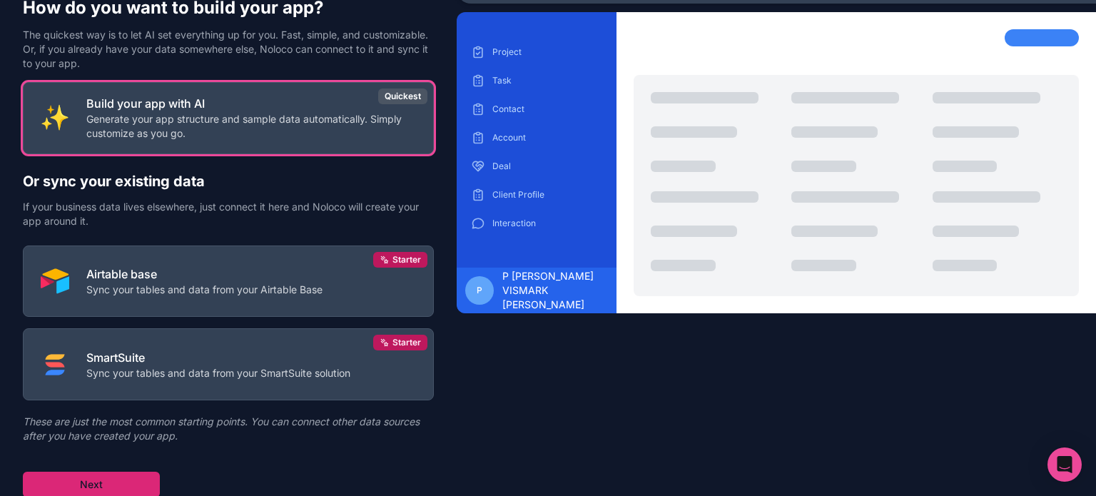
click at [98, 473] on button "Next" at bounding box center [91, 485] width 137 height 26
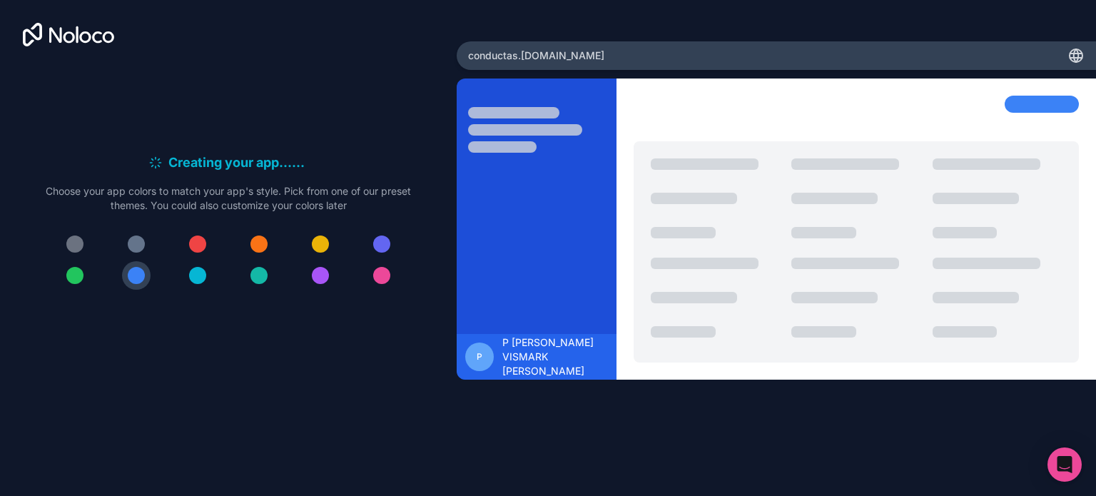
drag, startPoint x: 118, startPoint y: 245, endPoint x: 133, endPoint y: 243, distance: 14.3
click at [122, 245] on div at bounding box center [228, 260] width 365 height 60
click at [142, 240] on div at bounding box center [136, 243] width 17 height 17
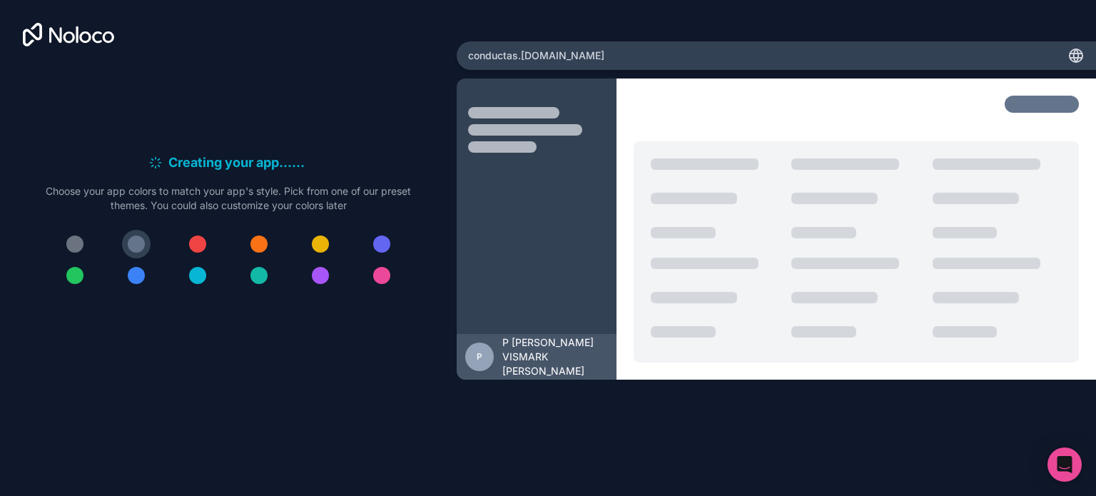
click at [78, 240] on div at bounding box center [74, 243] width 17 height 17
click at [74, 238] on div at bounding box center [74, 243] width 17 height 17
click at [66, 239] on button at bounding box center [75, 244] width 29 height 29
click at [80, 242] on div at bounding box center [74, 243] width 17 height 17
click at [131, 235] on button at bounding box center [136, 244] width 29 height 29
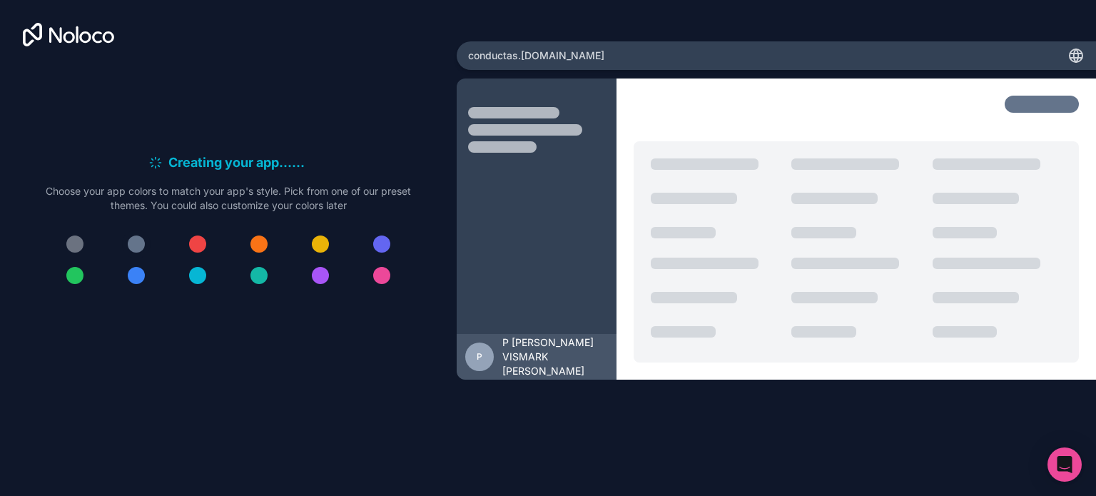
click at [131, 235] on button at bounding box center [136, 244] width 29 height 29
click at [140, 242] on div at bounding box center [136, 243] width 17 height 17
click at [75, 287] on button at bounding box center [75, 275] width 29 height 29
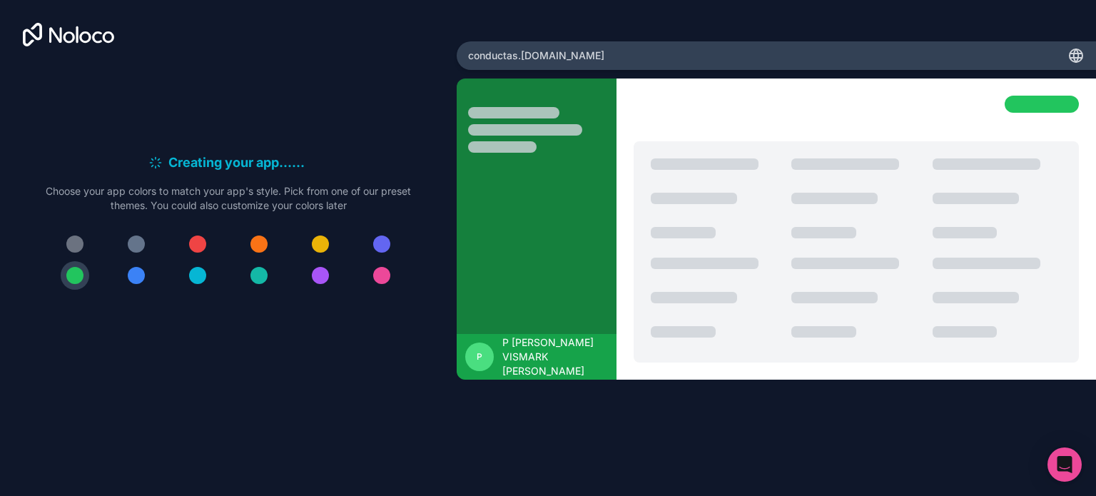
click at [77, 245] on div at bounding box center [74, 243] width 17 height 17
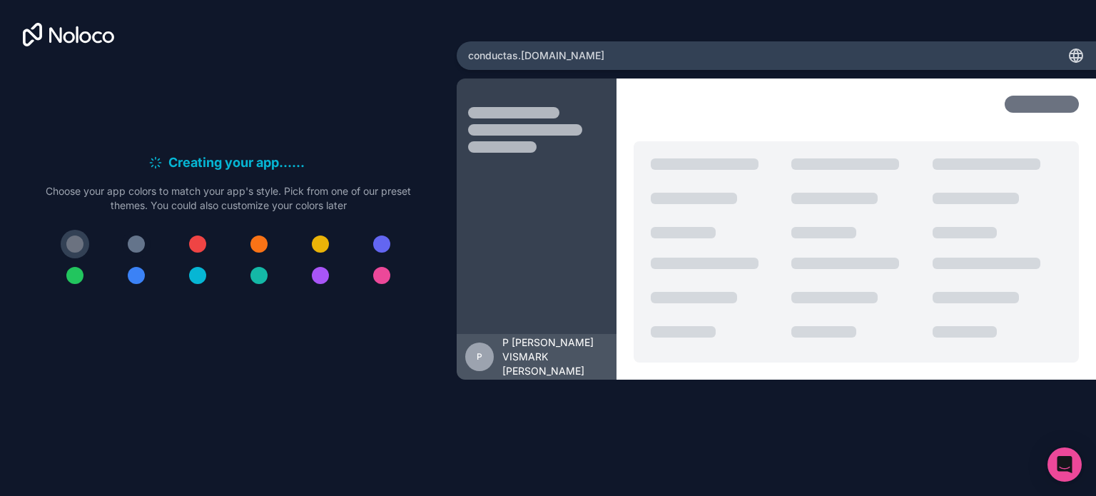
click at [140, 242] on div at bounding box center [136, 243] width 17 height 17
click at [252, 284] on button at bounding box center [259, 275] width 29 height 29
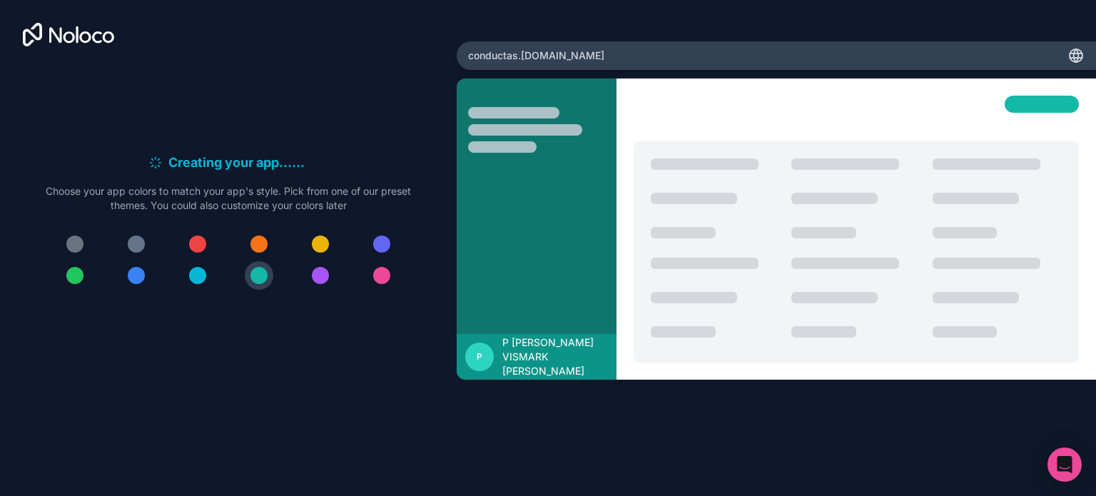
click at [214, 274] on div at bounding box center [228, 260] width 365 height 60
click at [194, 275] on div at bounding box center [197, 275] width 17 height 17
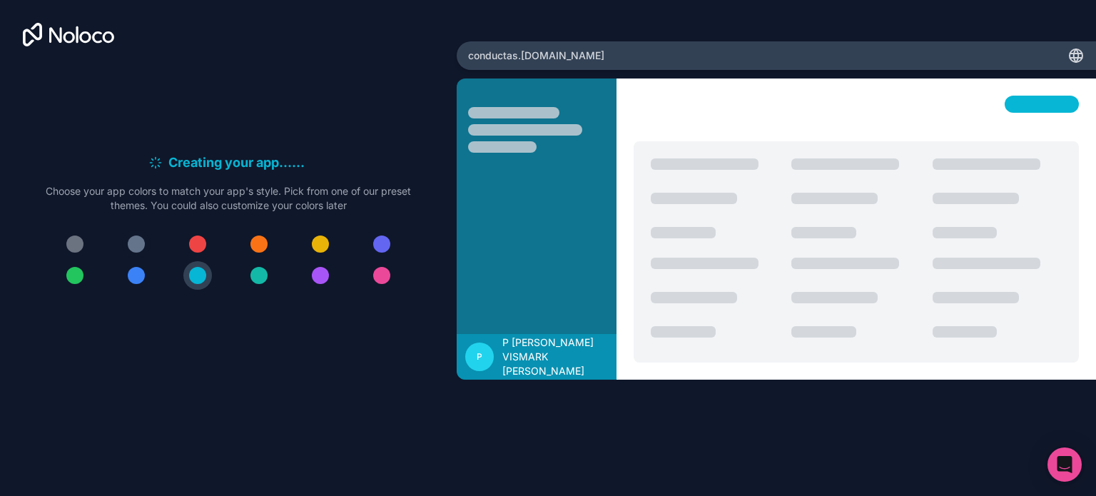
click at [141, 255] on button at bounding box center [136, 244] width 29 height 29
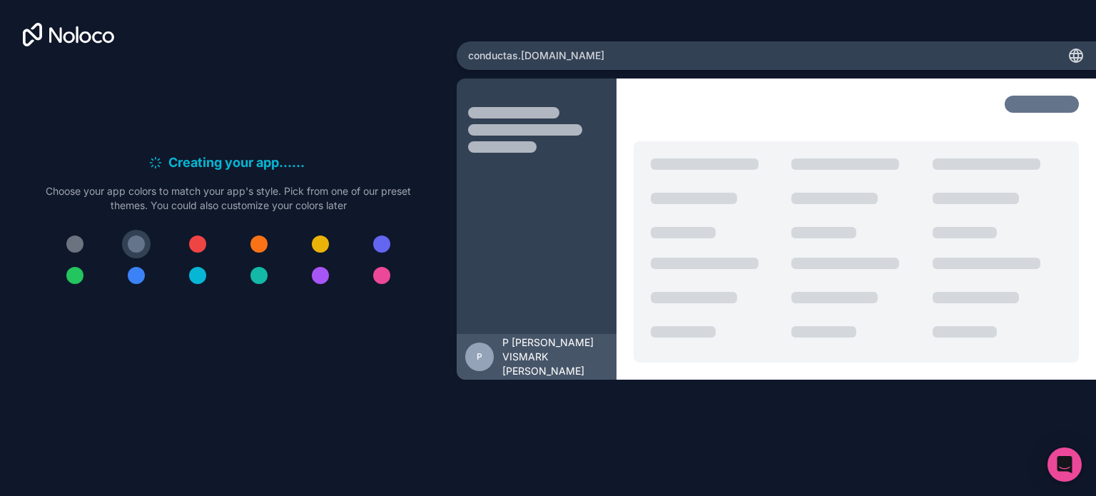
click at [196, 269] on div at bounding box center [197, 275] width 17 height 17
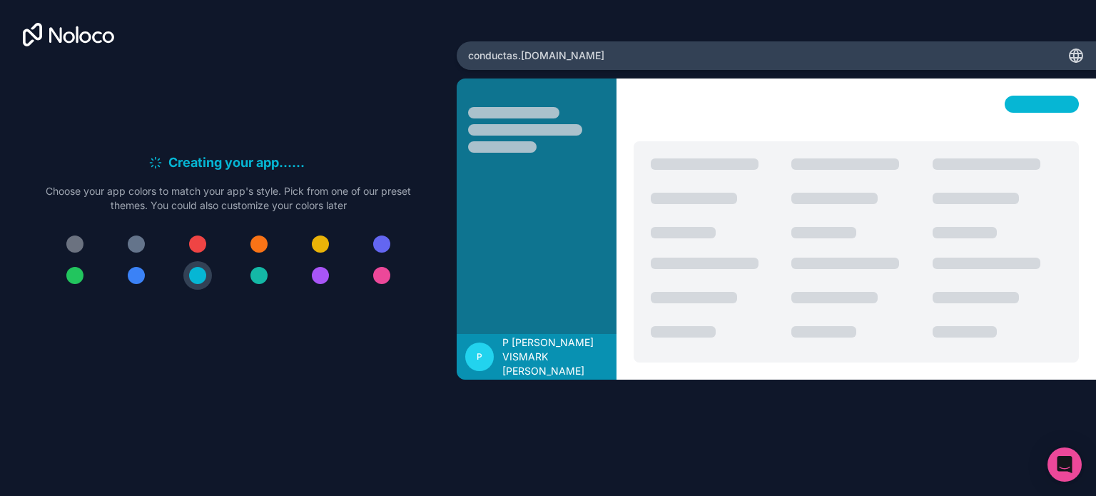
click at [238, 271] on div at bounding box center [228, 260] width 365 height 60
click at [265, 271] on div at bounding box center [258, 275] width 17 height 17
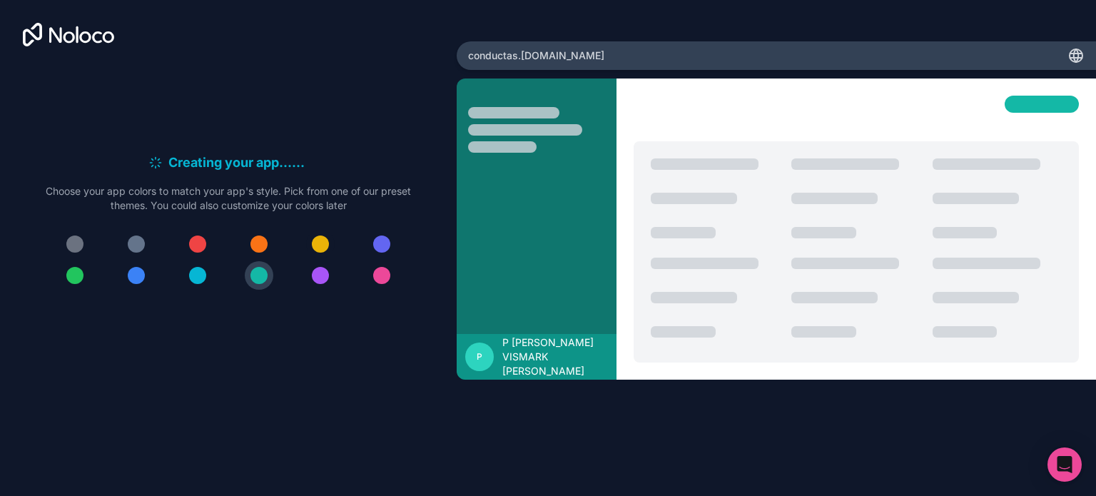
click at [320, 245] on div at bounding box center [320, 243] width 17 height 17
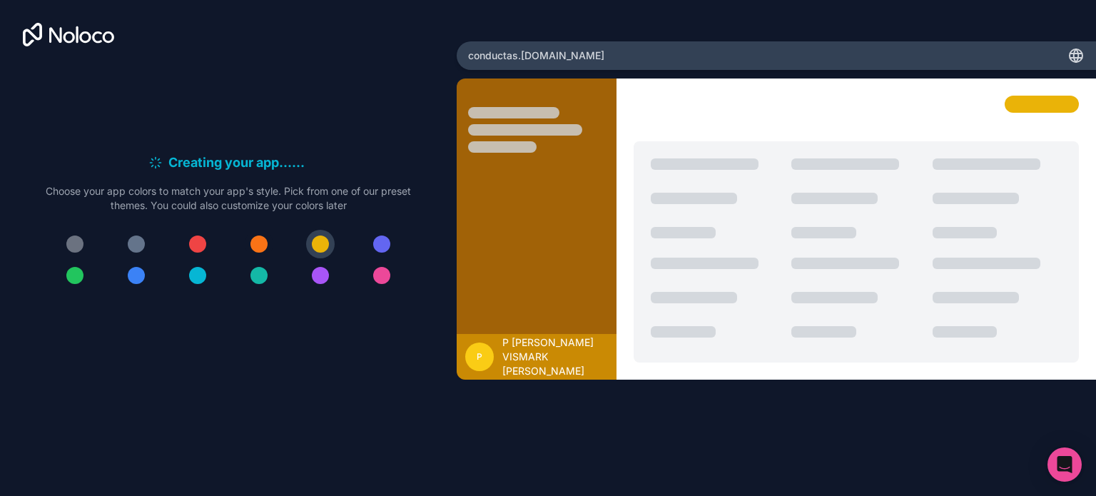
click at [263, 245] on div at bounding box center [258, 243] width 17 height 17
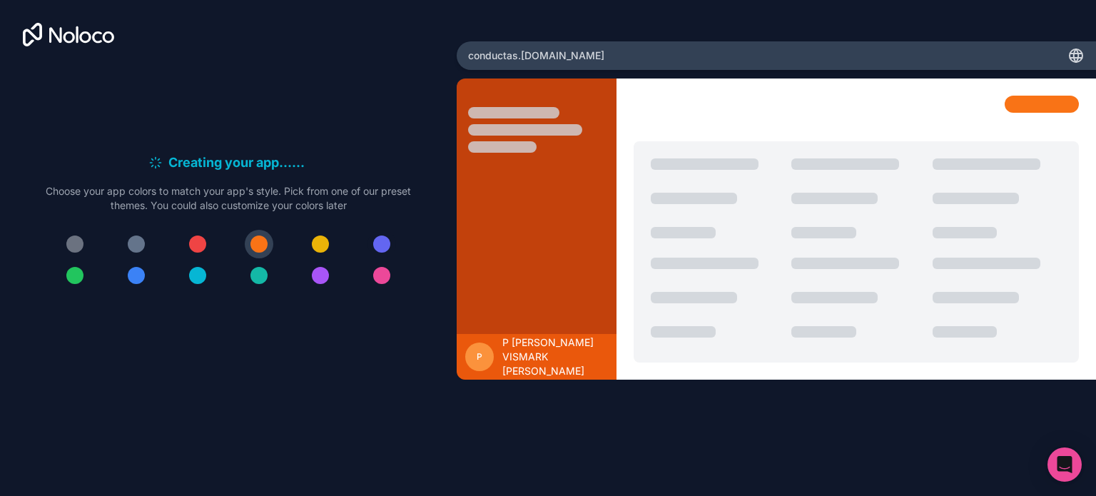
click at [384, 242] on div at bounding box center [381, 243] width 17 height 17
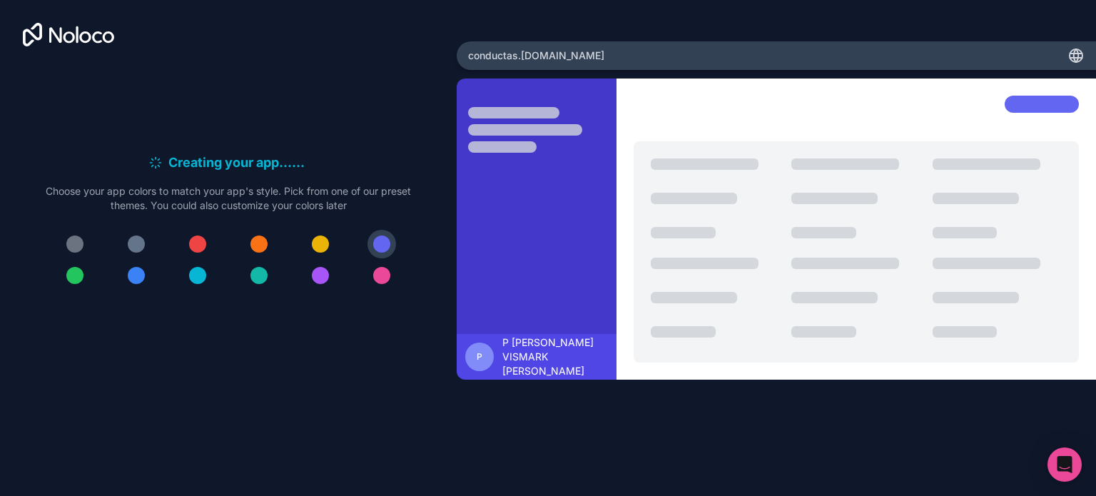
click at [322, 281] on div at bounding box center [320, 275] width 17 height 17
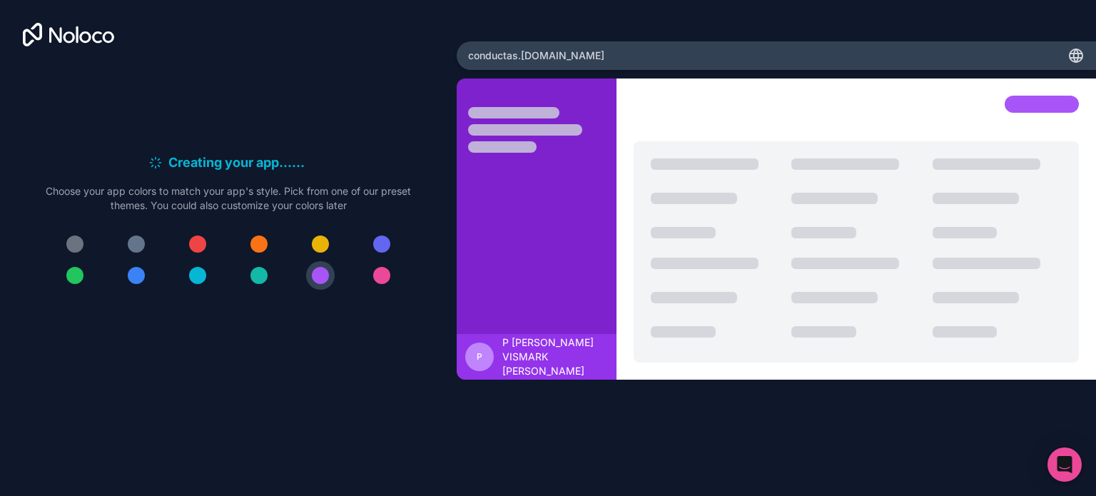
click at [392, 255] on div at bounding box center [228, 260] width 365 height 60
click at [387, 240] on div at bounding box center [381, 243] width 17 height 17
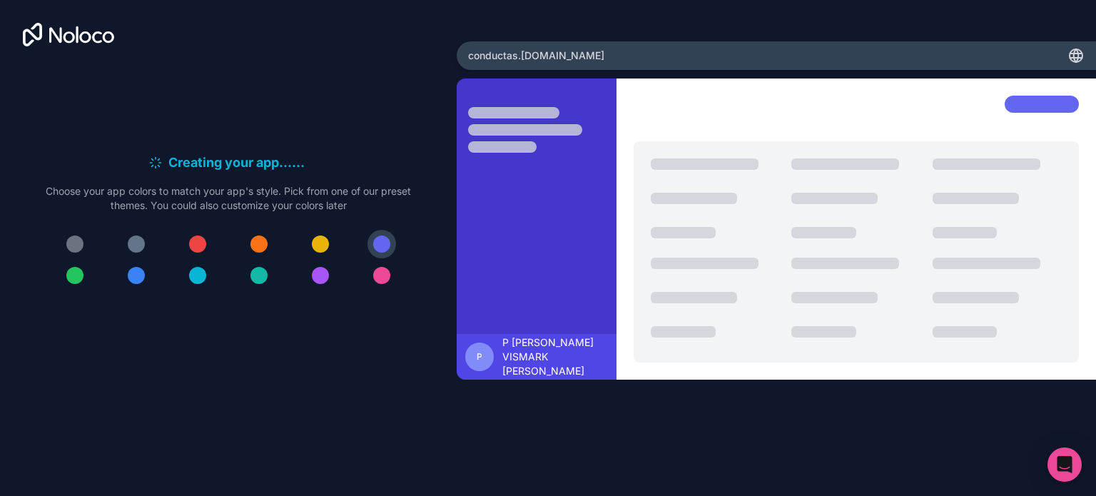
click at [126, 285] on div at bounding box center [228, 260] width 365 height 60
click at [144, 282] on button at bounding box center [136, 275] width 29 height 29
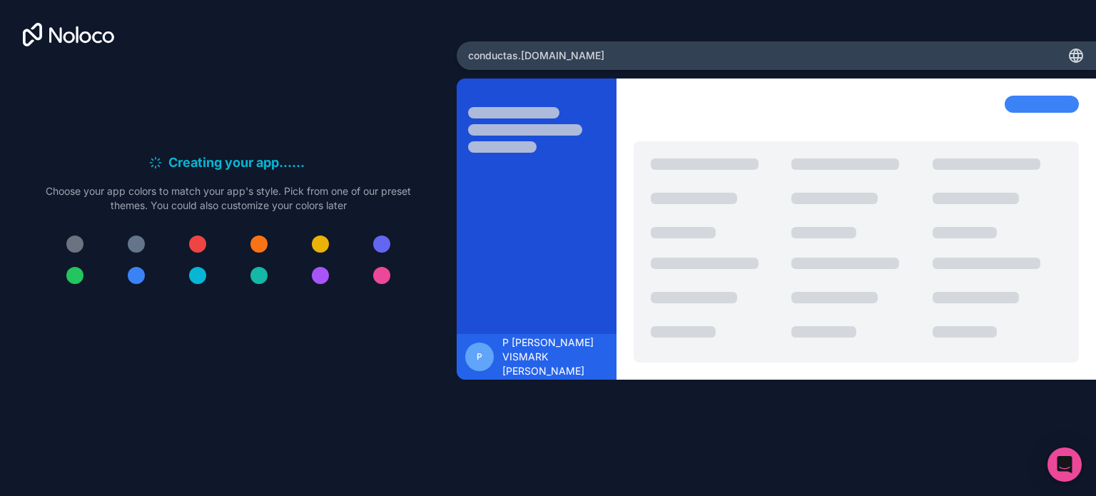
click at [131, 282] on div at bounding box center [136, 275] width 17 height 17
click at [131, 282] on button at bounding box center [136, 275] width 29 height 29
click at [488, 357] on div "P" at bounding box center [479, 356] width 29 height 29
click at [138, 278] on div at bounding box center [136, 275] width 17 height 17
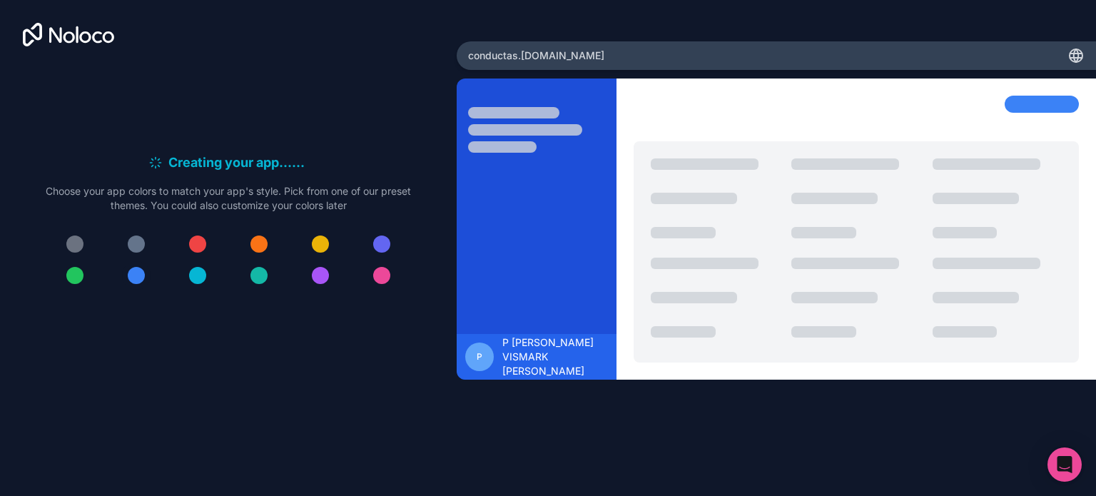
click at [138, 278] on div at bounding box center [136, 275] width 17 height 17
click at [119, 290] on div "Creating your app... . . . Meanwhile, let's personalize it! Choose your app col…" at bounding box center [228, 227] width 365 height 148
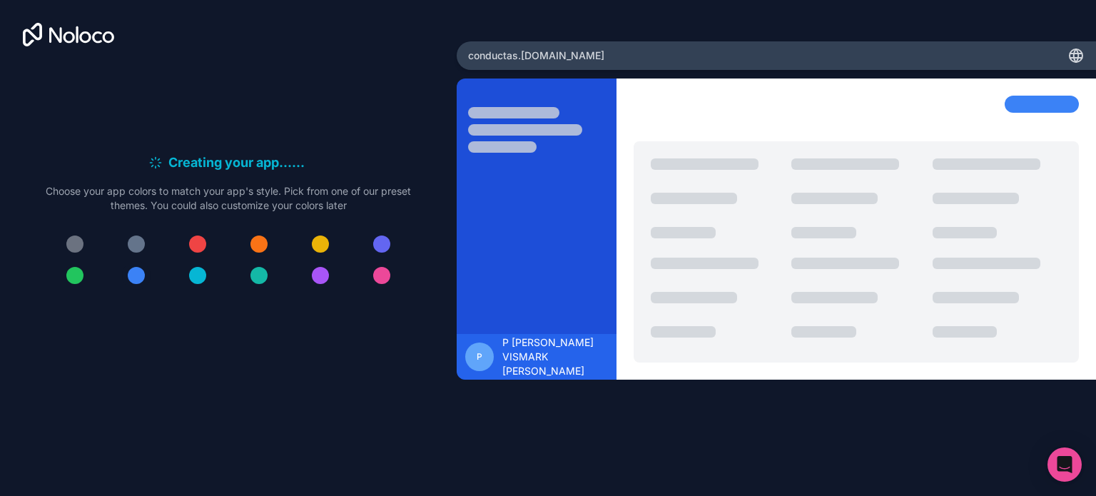
click at [125, 278] on button at bounding box center [136, 275] width 29 height 29
click at [126, 310] on div "Creating your app... . . . Meanwhile, let's personalize it! Choose your app col…" at bounding box center [228, 226] width 411 height 327
click at [127, 282] on button at bounding box center [136, 275] width 29 height 29
click at [981, 397] on div "P P ESTACIO DROUET VISMARK JOEL" at bounding box center [776, 266] width 639 height 376
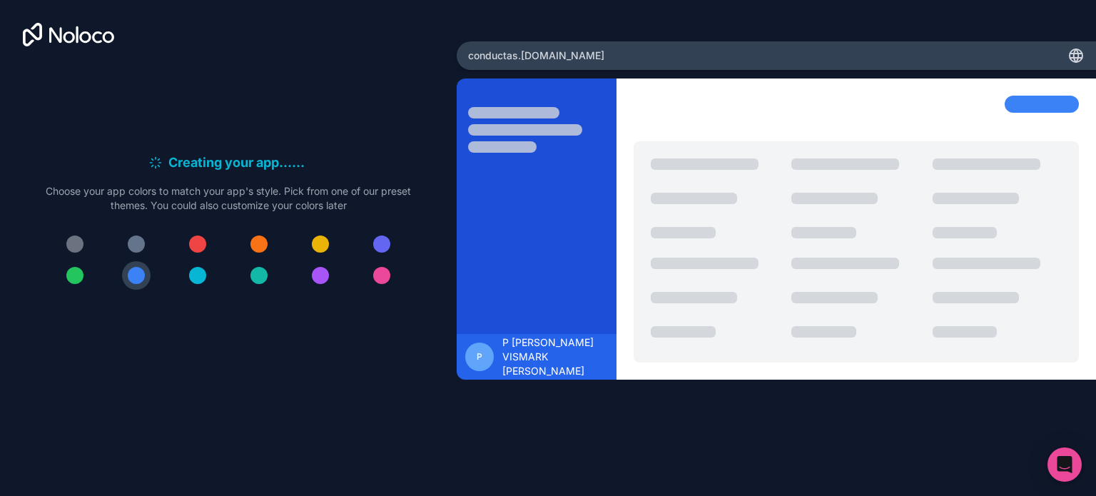
drag, startPoint x: 885, startPoint y: 345, endPoint x: 705, endPoint y: 382, distance: 183.6
click at [794, 360] on div at bounding box center [855, 251] width 445 height 221
click at [525, 355] on span "P ESTACIO DROUET VISMARK JOEL" at bounding box center [555, 356] width 106 height 43
click at [274, 148] on div "Creating your app... . . . Meanwhile, let's personalize it! Choose your app col…" at bounding box center [228, 226] width 411 height 327
